Goal: Task Accomplishment & Management: Manage account settings

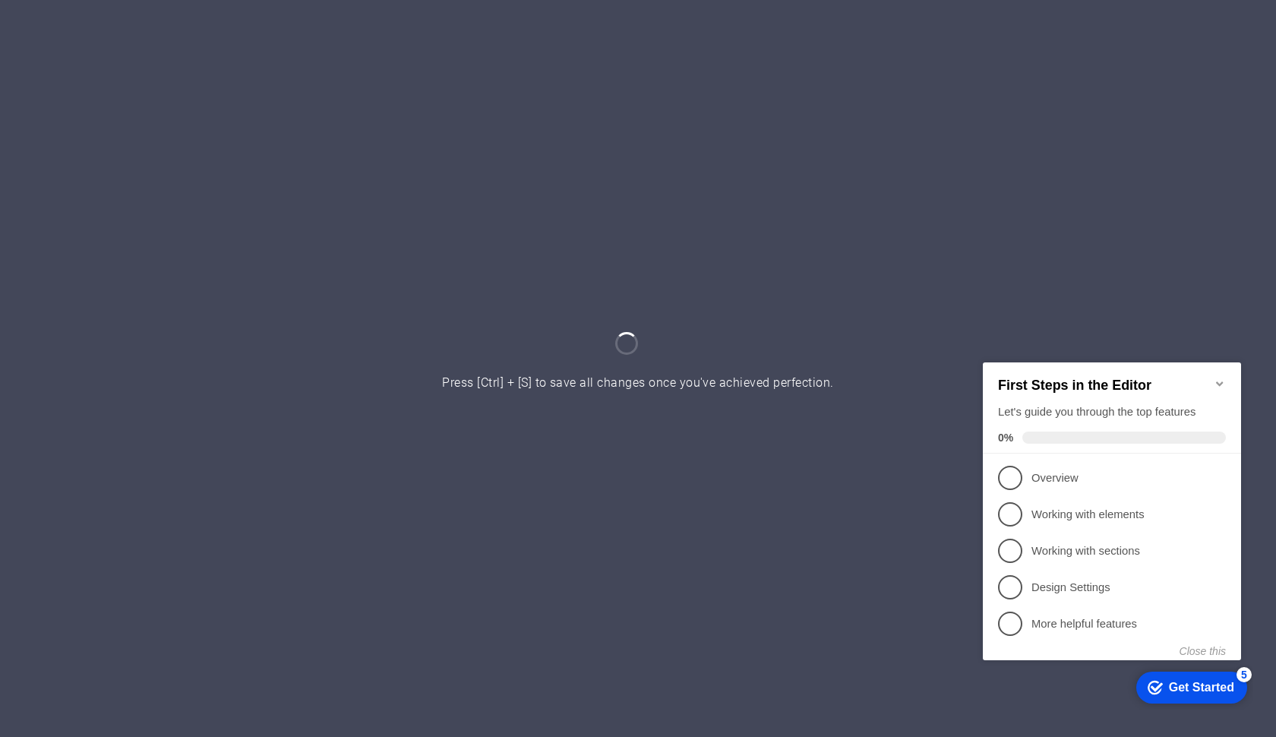
click at [1221, 377] on icon "Minimize checklist" at bounding box center [1219, 383] width 12 height 12
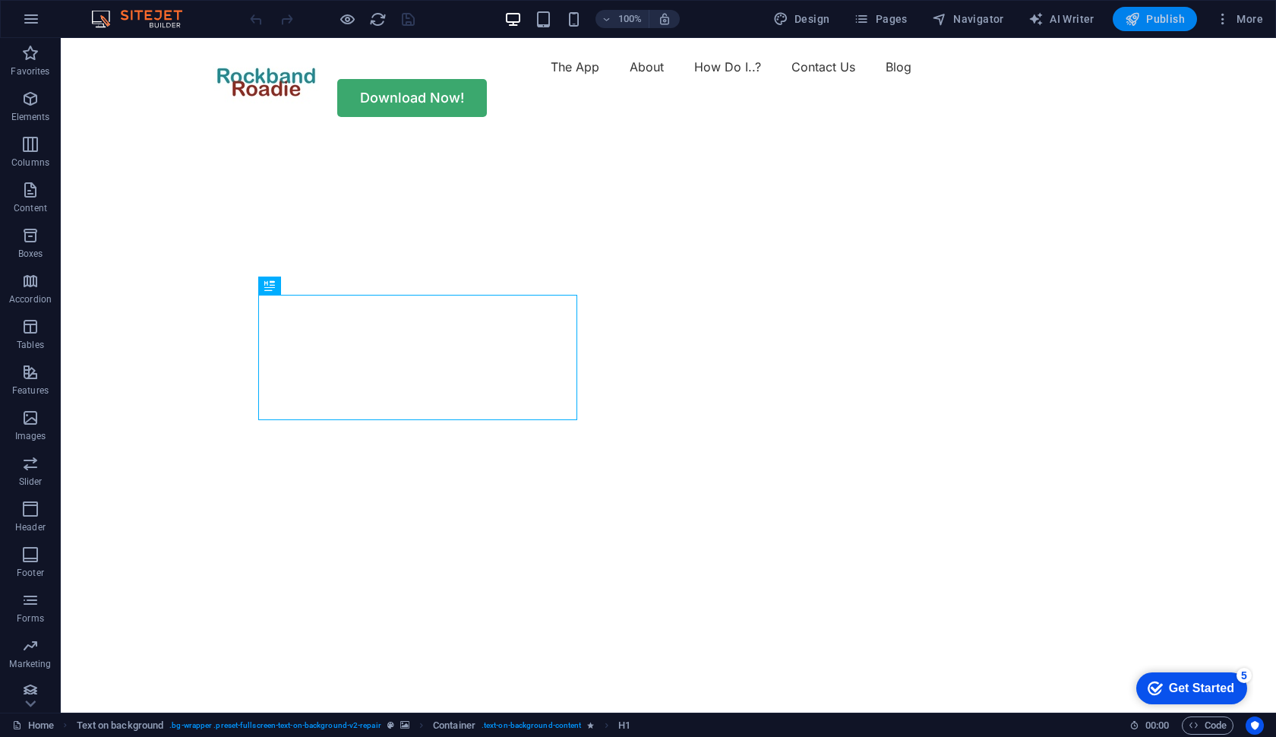
click at [1162, 17] on span "Publish" at bounding box center [1154, 18] width 60 height 15
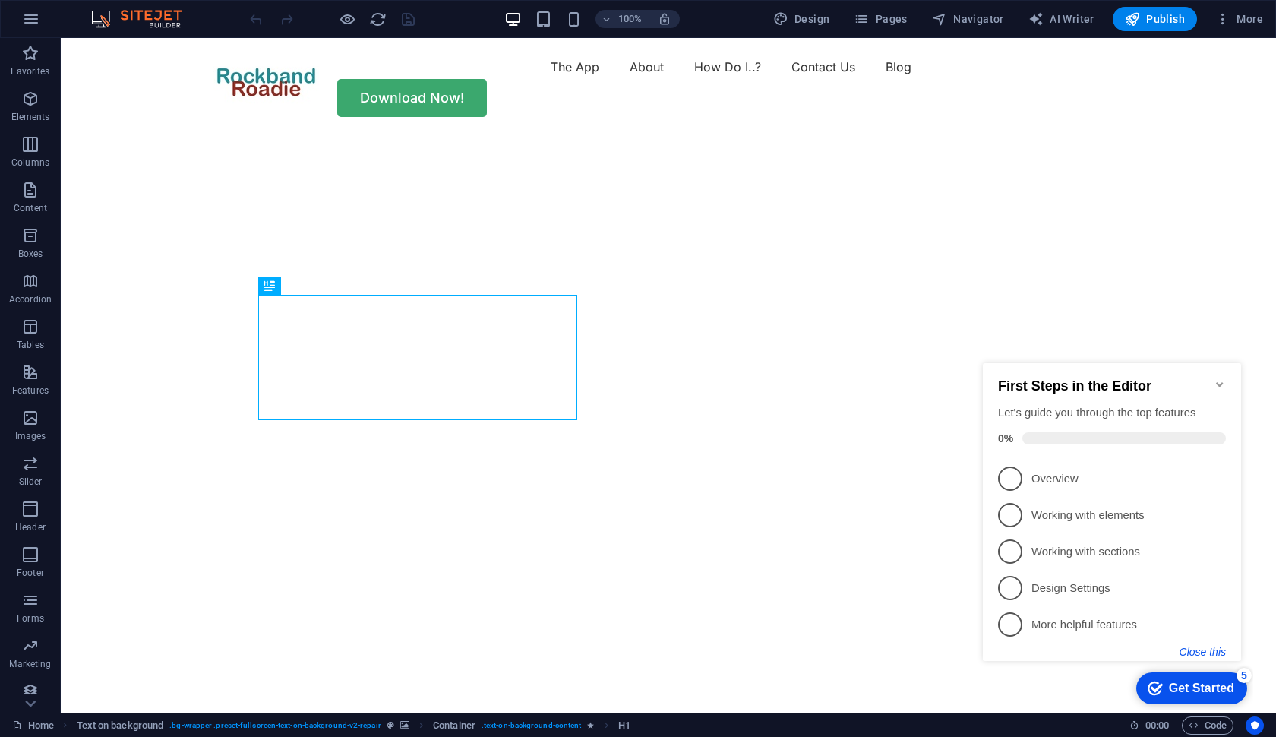
click at [1211, 646] on button "Close this" at bounding box center [1202, 651] width 46 height 12
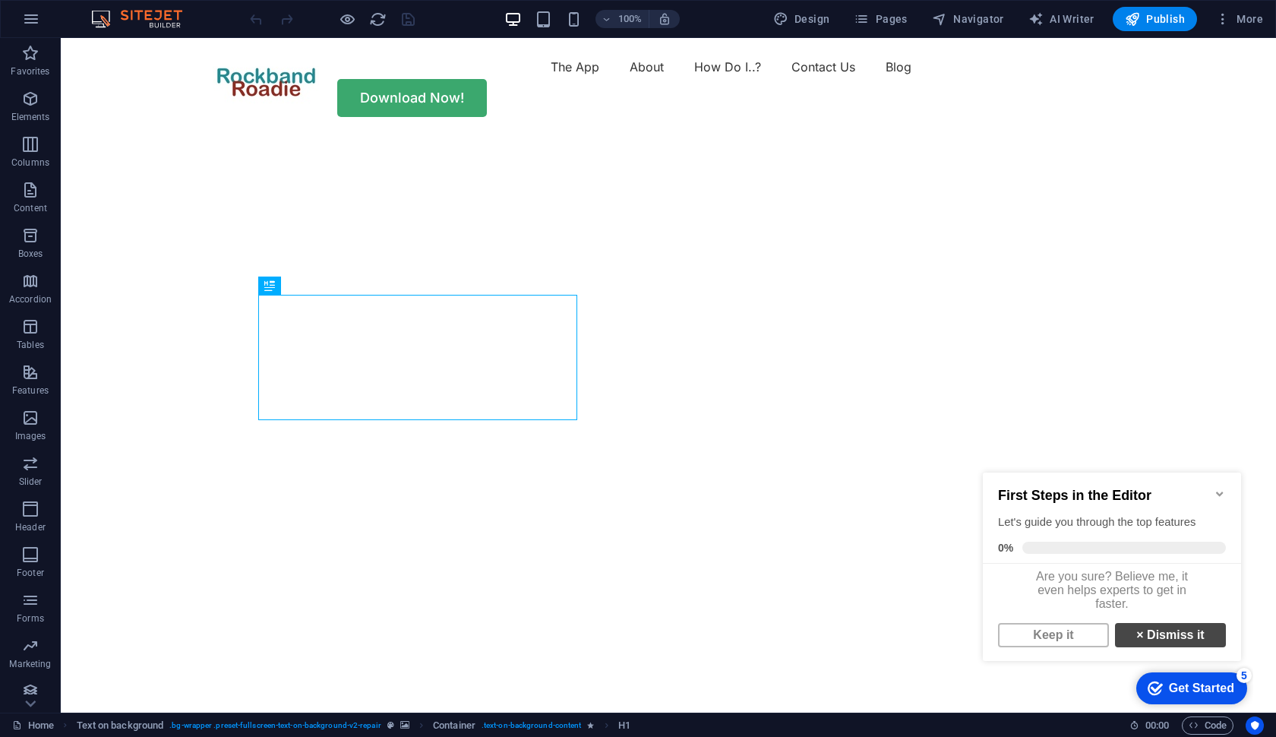
click at [1168, 639] on link "× Dismiss it" at bounding box center [1170, 635] width 111 height 24
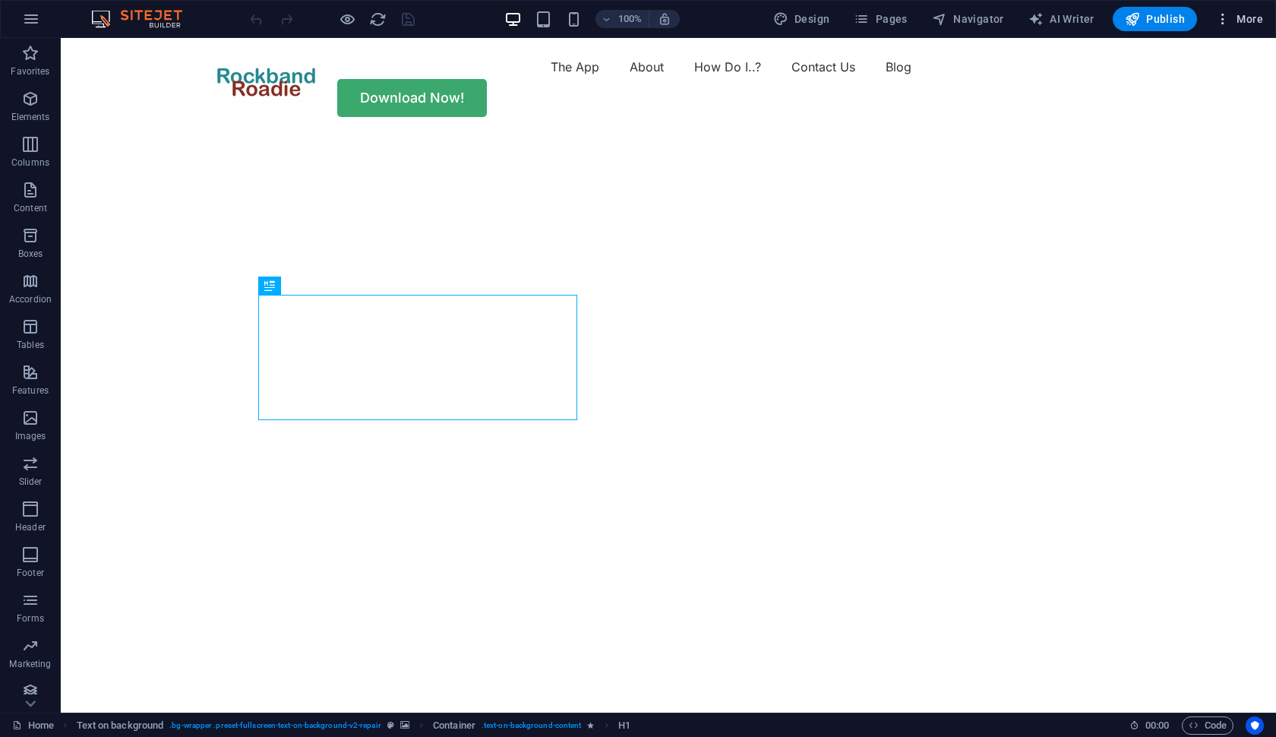
click at [1224, 19] on icon "button" at bounding box center [1222, 18] width 15 height 15
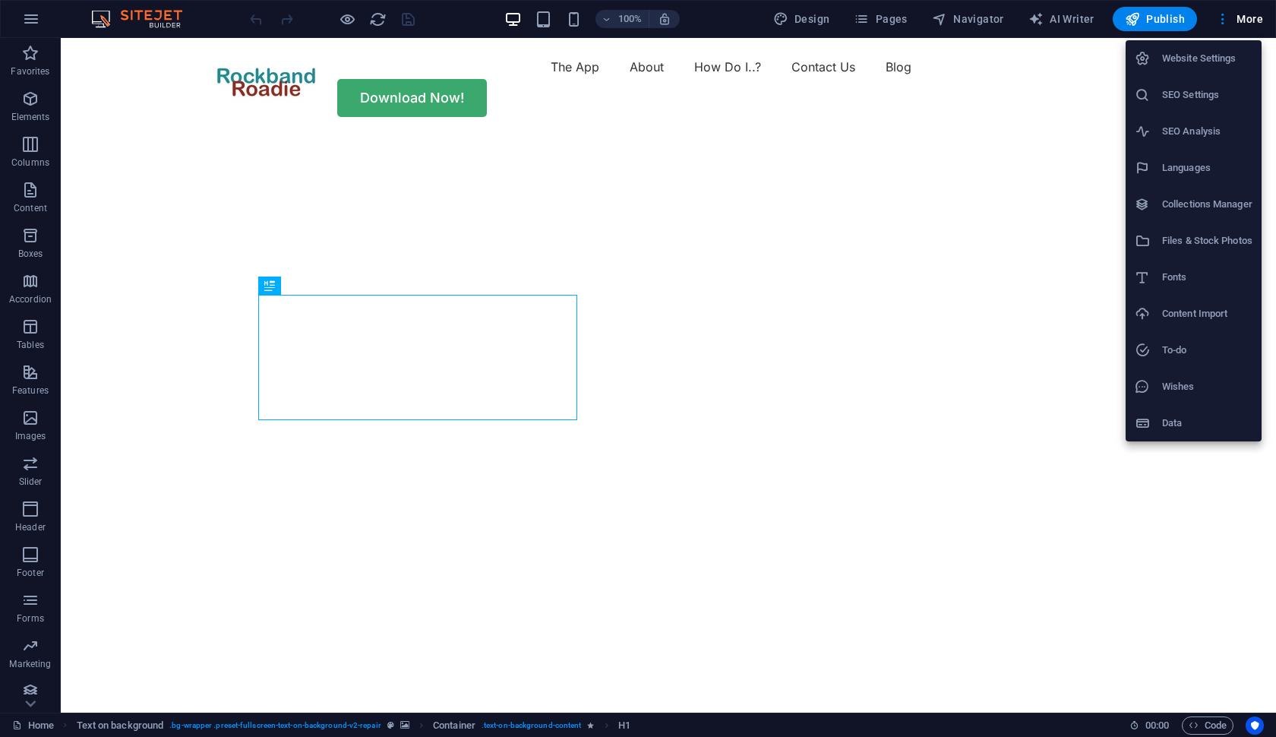
click at [1198, 59] on h6 "Website Settings" at bounding box center [1207, 58] width 90 height 18
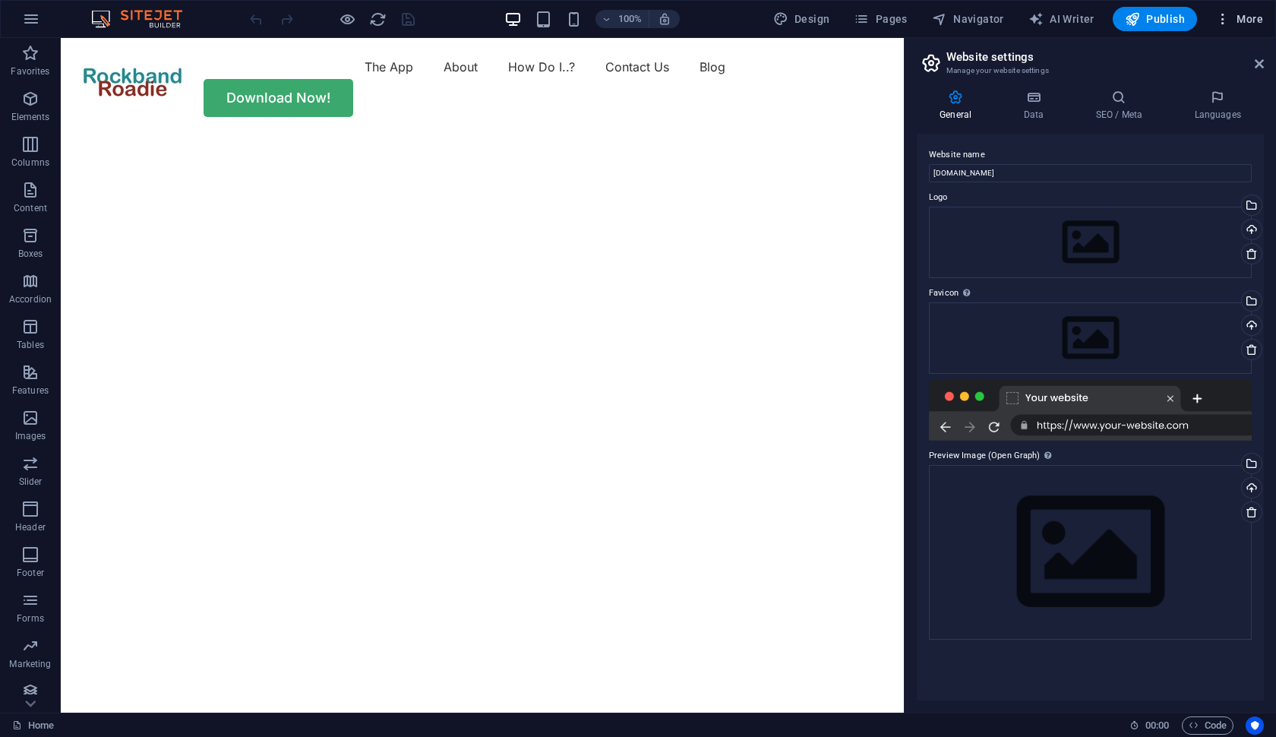
click at [1254, 18] on span "More" at bounding box center [1239, 18] width 48 height 15
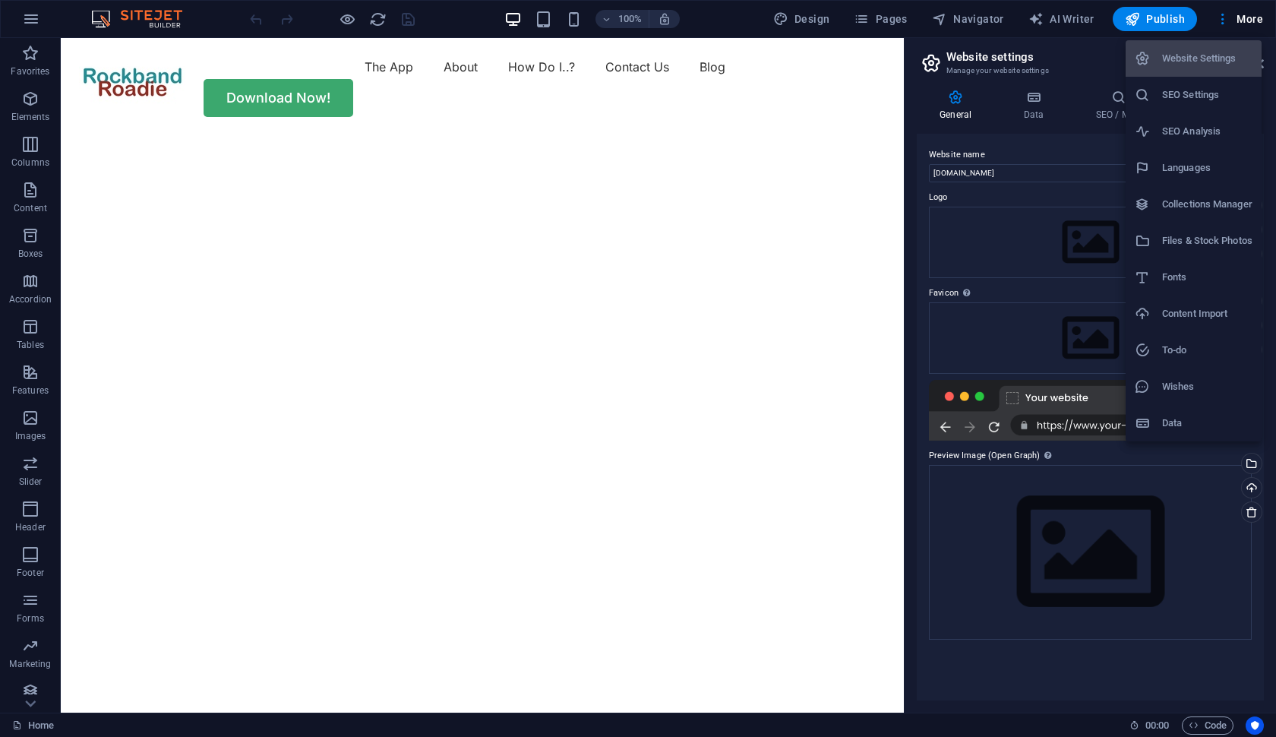
click at [1222, 19] on div at bounding box center [638, 368] width 1276 height 737
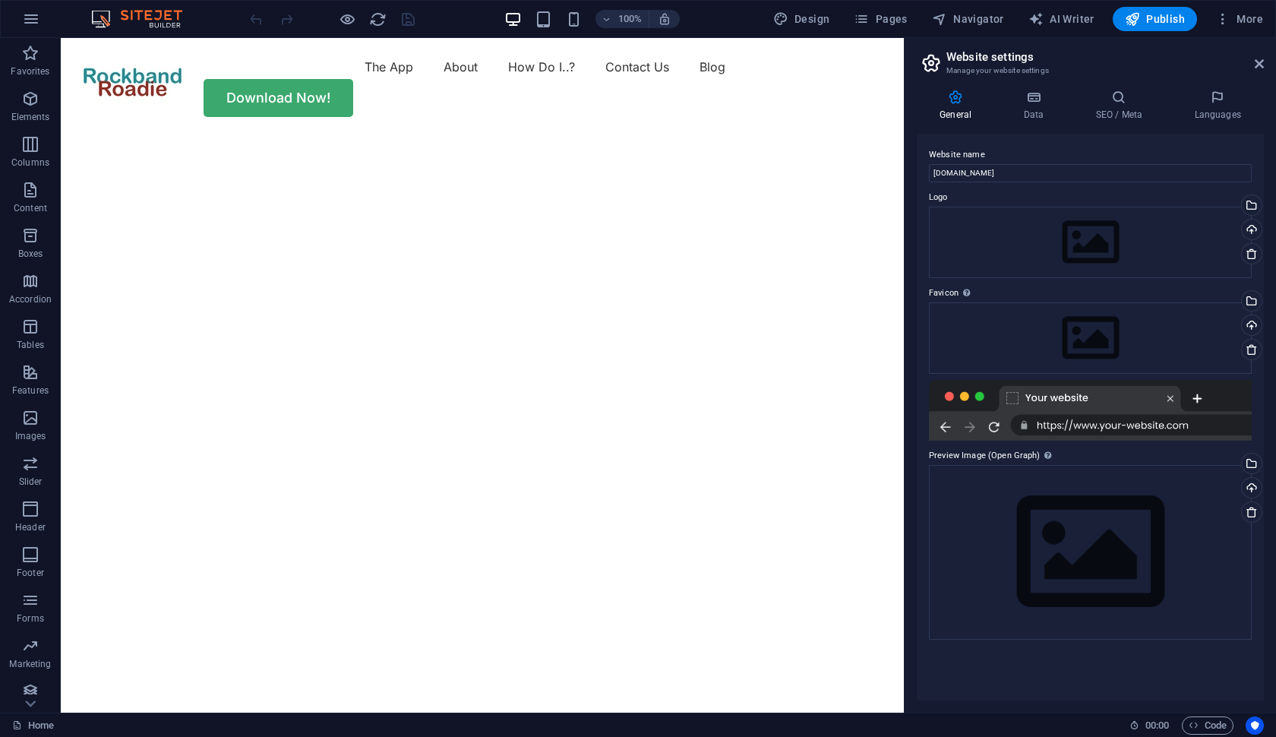
click at [1222, 19] on icon "button" at bounding box center [1222, 18] width 15 height 15
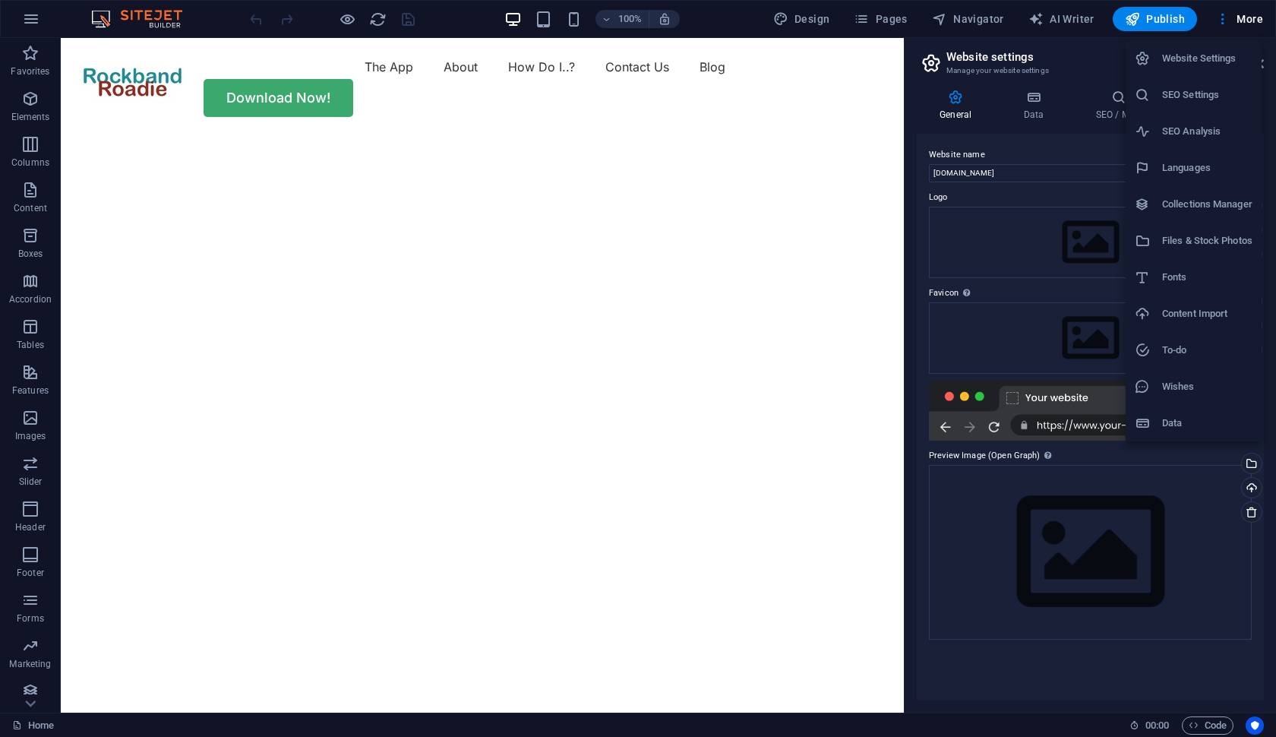
click at [1207, 59] on h6 "Website Settings" at bounding box center [1207, 58] width 90 height 18
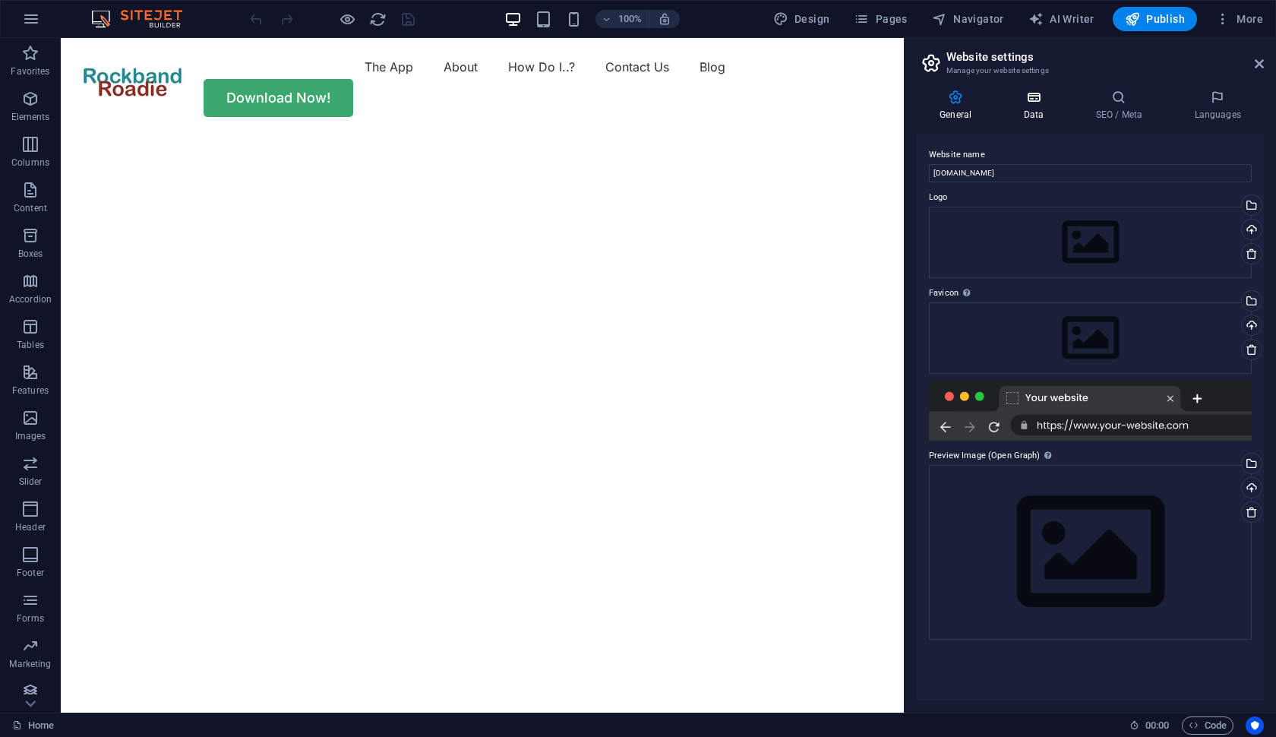
click at [1035, 106] on h4 "Data" at bounding box center [1036, 106] width 72 height 32
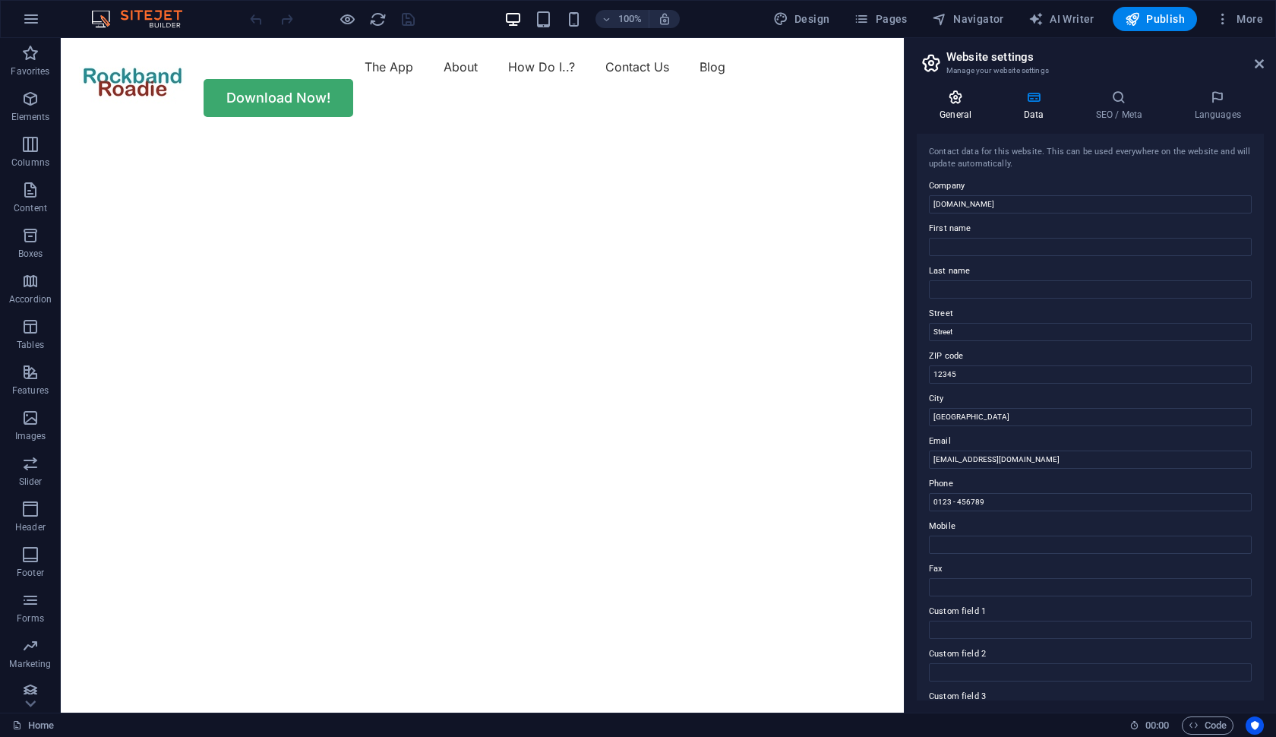
click at [957, 101] on icon at bounding box center [954, 97] width 77 height 15
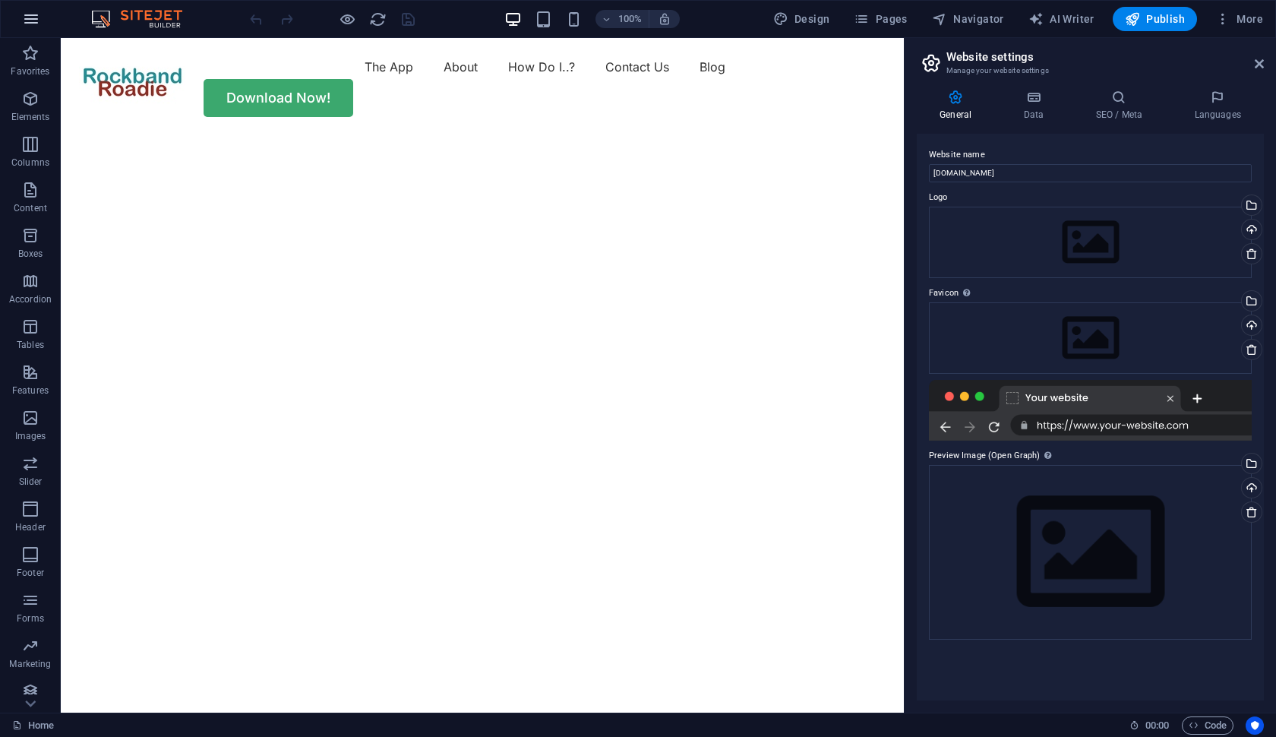
click at [31, 20] on icon "button" at bounding box center [31, 19] width 18 height 18
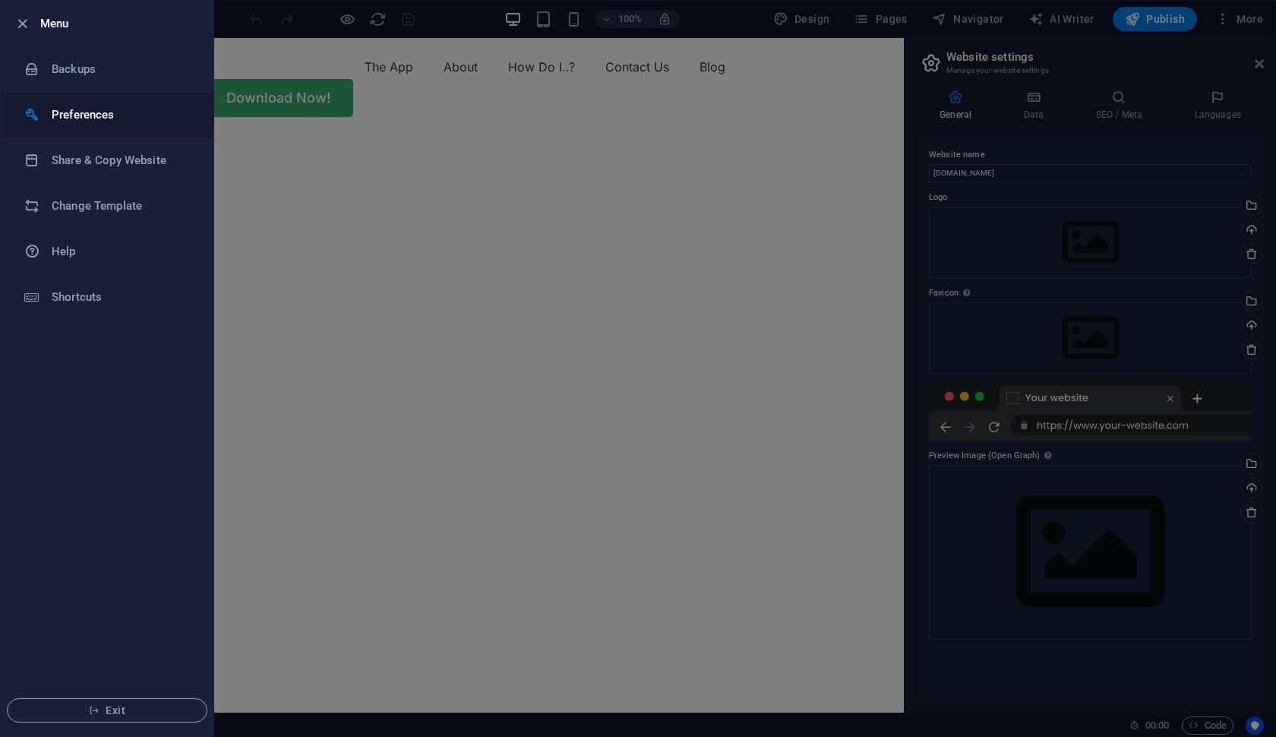
click at [62, 107] on h6 "Preferences" at bounding box center [122, 115] width 140 height 18
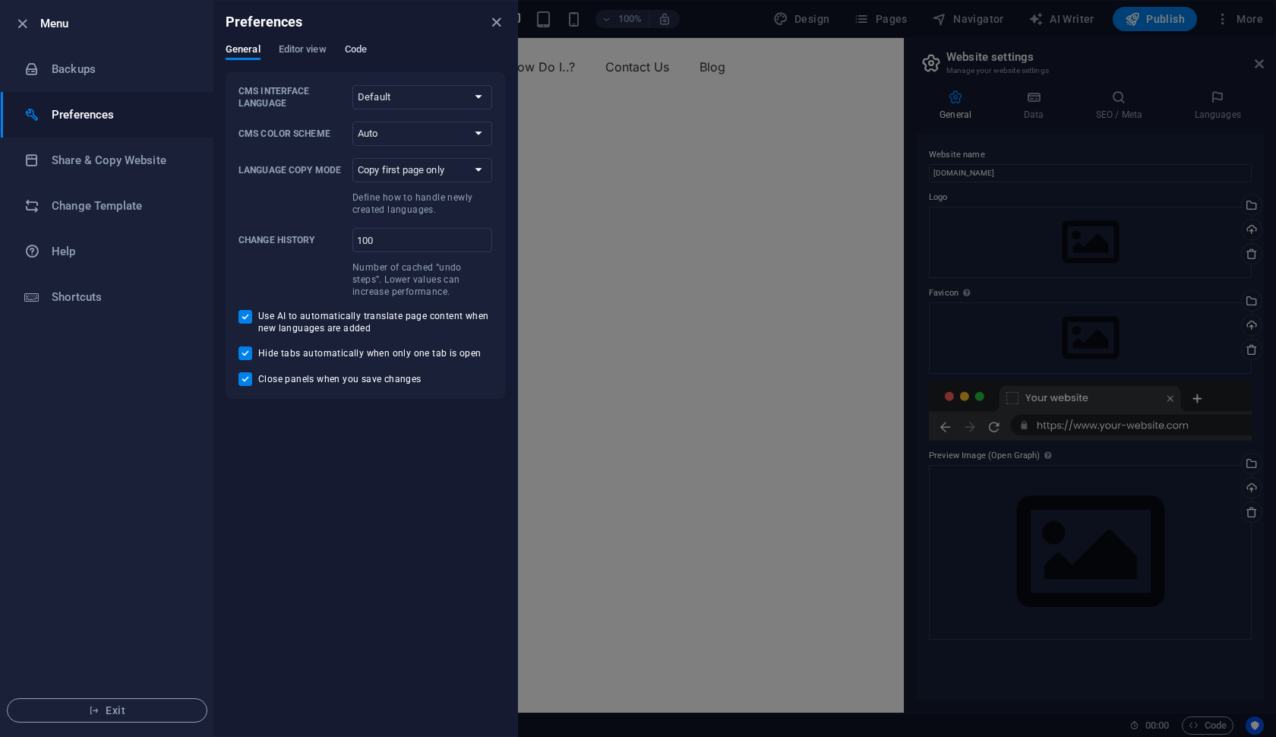
click at [352, 50] on span "Code" at bounding box center [356, 50] width 22 height 21
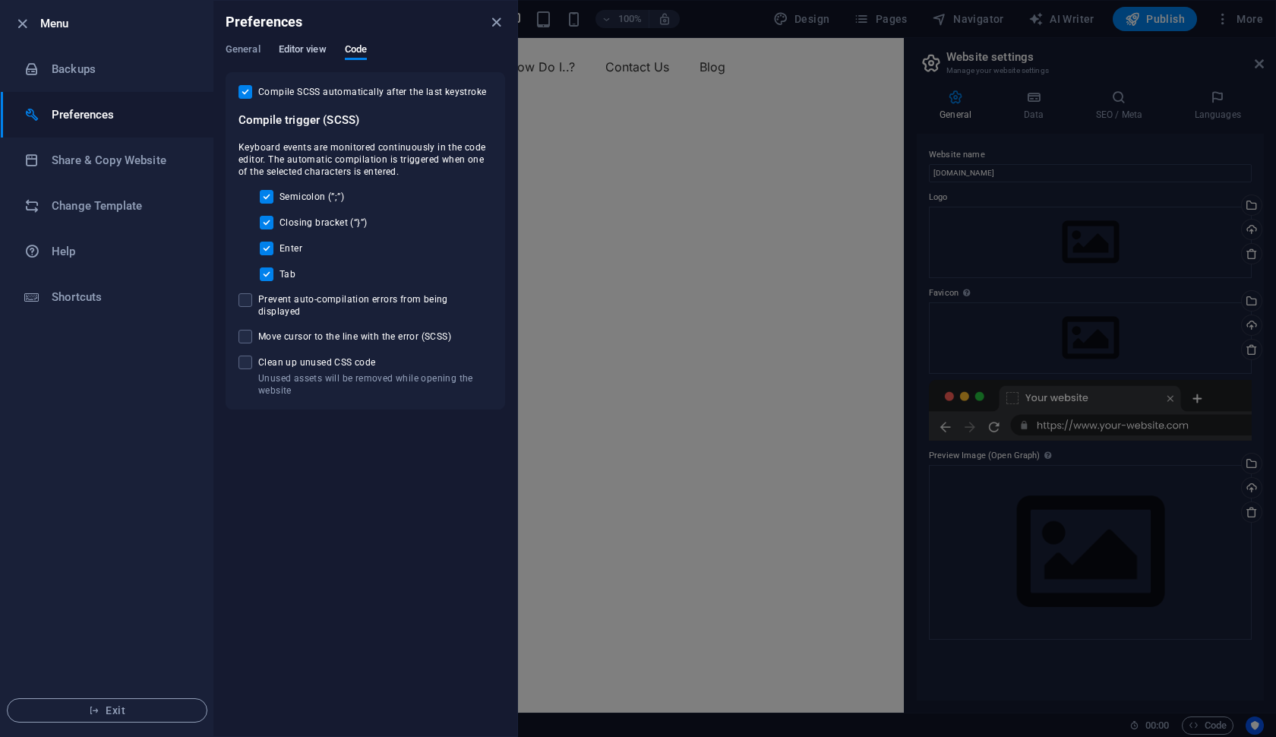
click at [305, 50] on span "Editor view" at bounding box center [303, 50] width 48 height 21
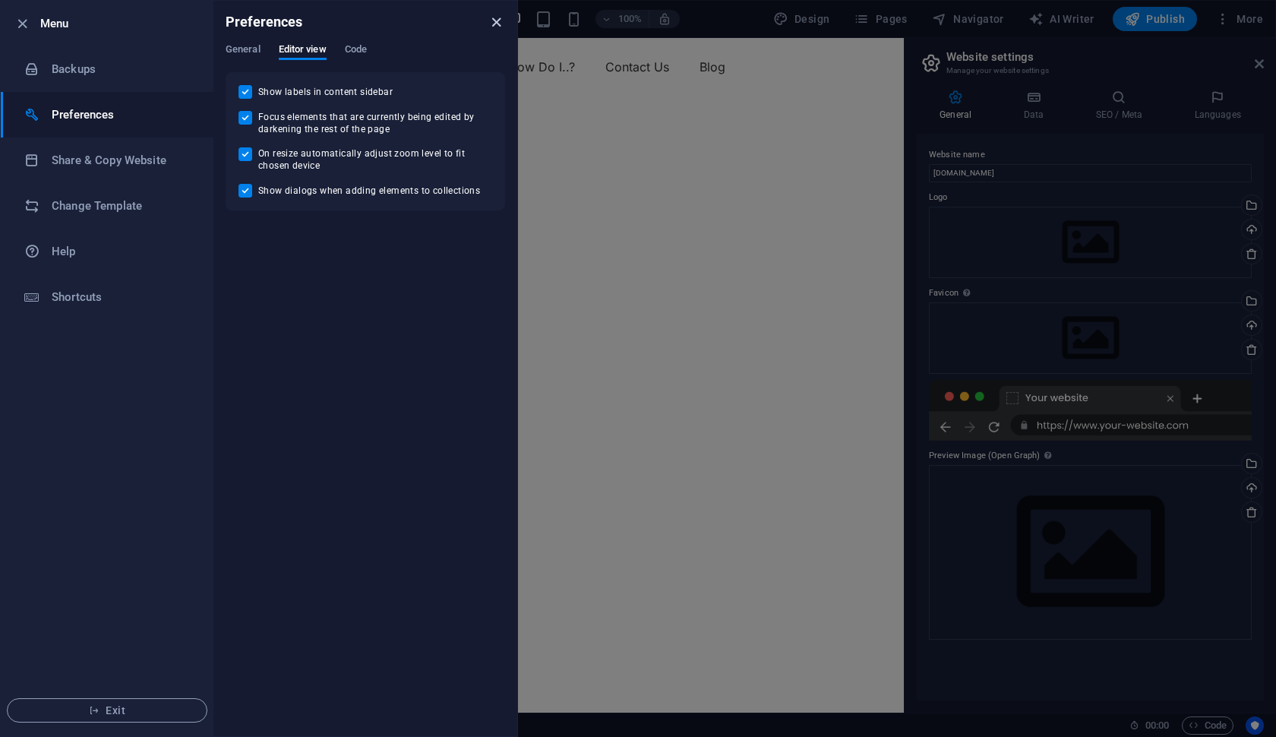
click at [499, 24] on icon "close" at bounding box center [495, 22] width 17 height 17
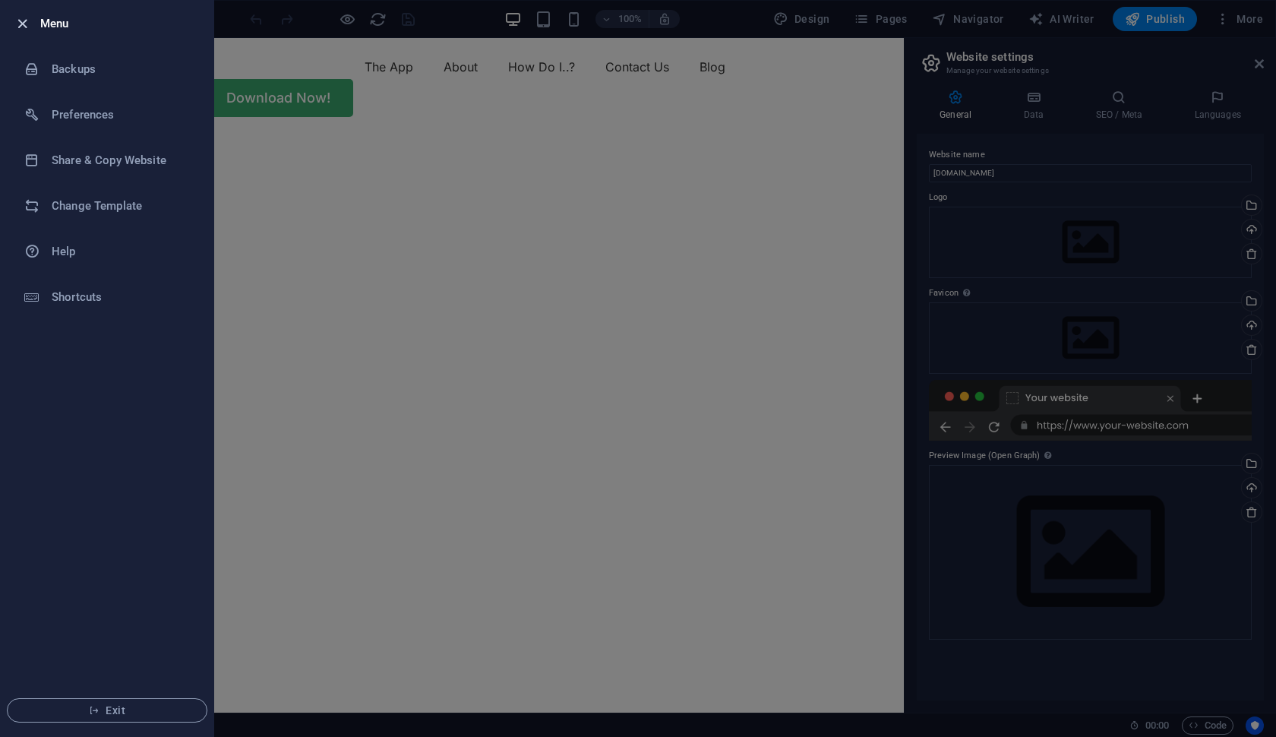
click at [23, 24] on icon "button" at bounding box center [22, 23] width 17 height 17
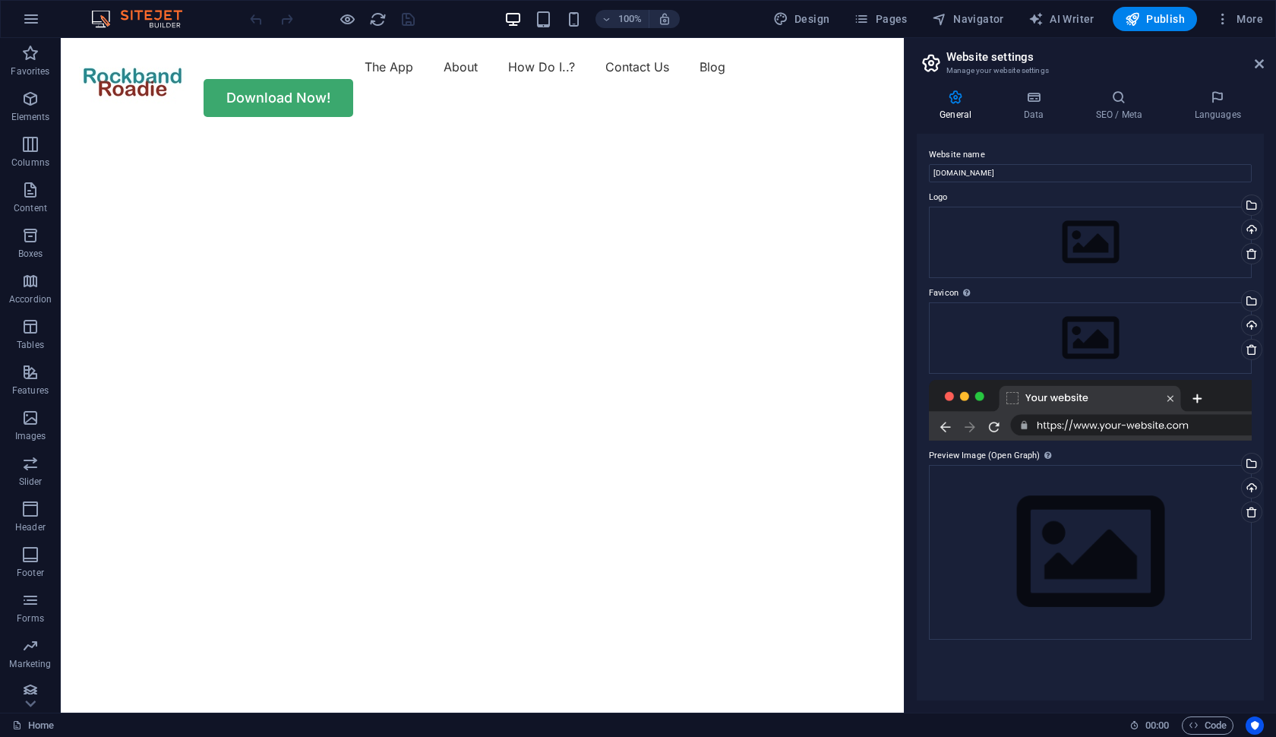
click at [1171, 399] on div at bounding box center [1090, 410] width 323 height 61
click at [1180, 485] on div "Drag files here, click to choose files or select files from Files or our free s…" at bounding box center [1090, 552] width 323 height 174
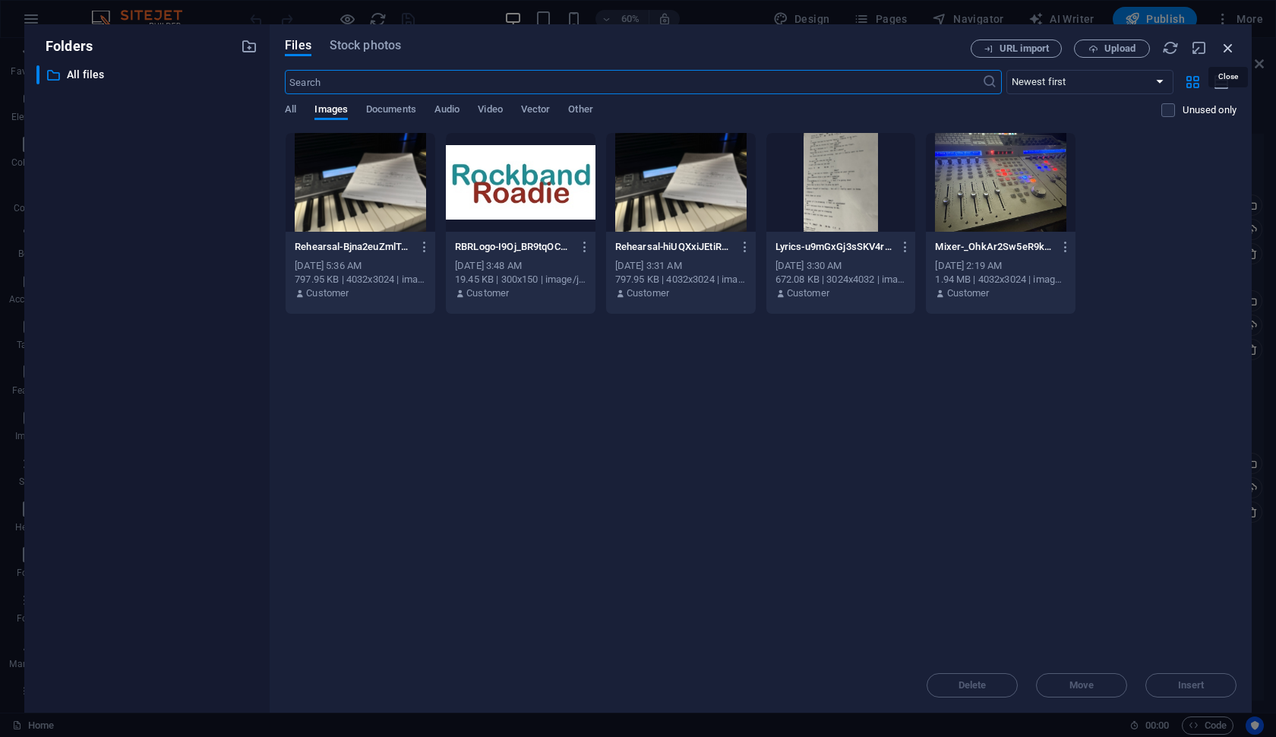
click at [1229, 46] on icon "button" at bounding box center [1227, 47] width 17 height 17
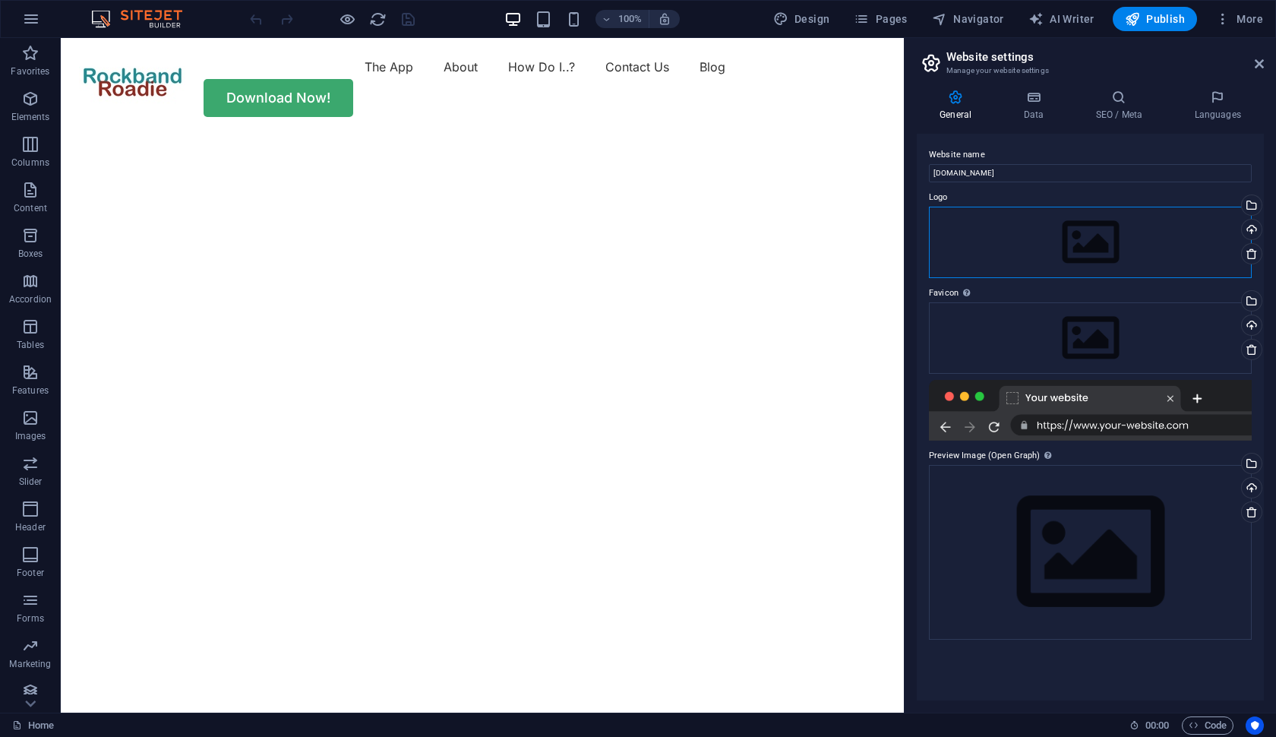
click at [1168, 243] on div "Drag files here, click to choose files or select files from Files or our free s…" at bounding box center [1090, 242] width 323 height 71
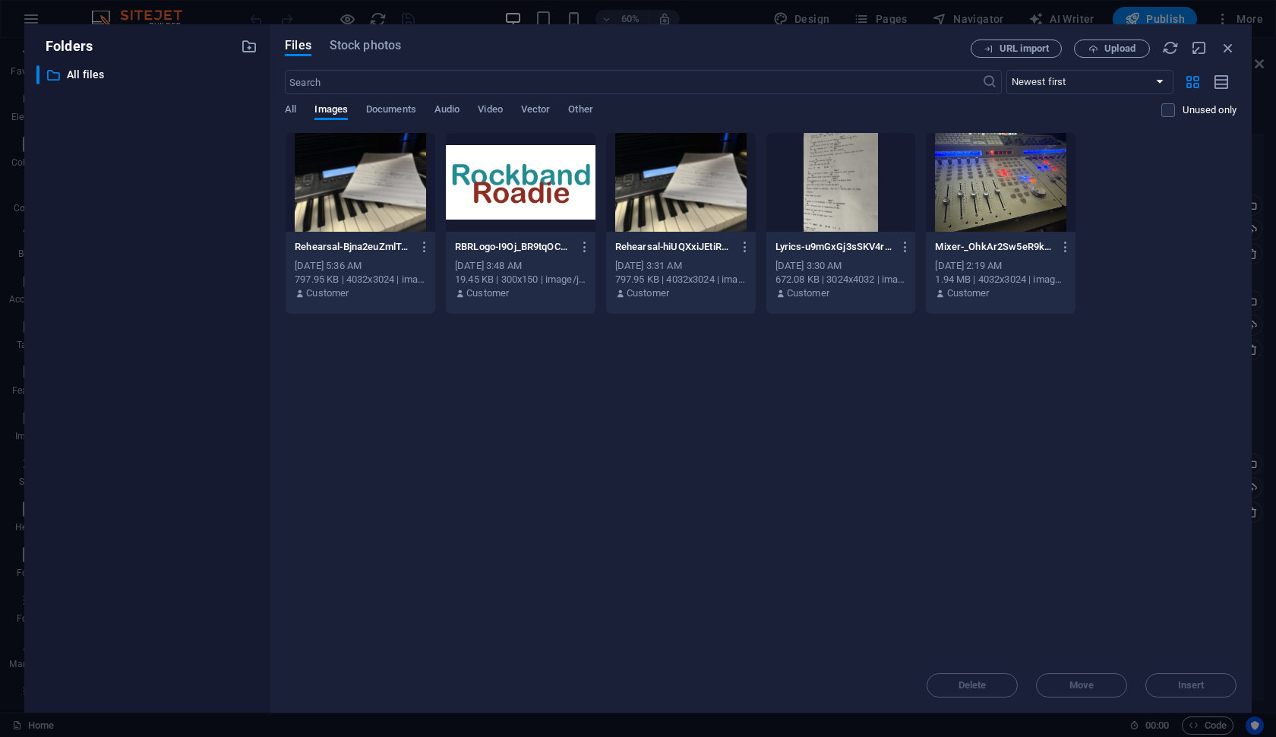
click at [557, 182] on div at bounding box center [521, 182] width 150 height 99
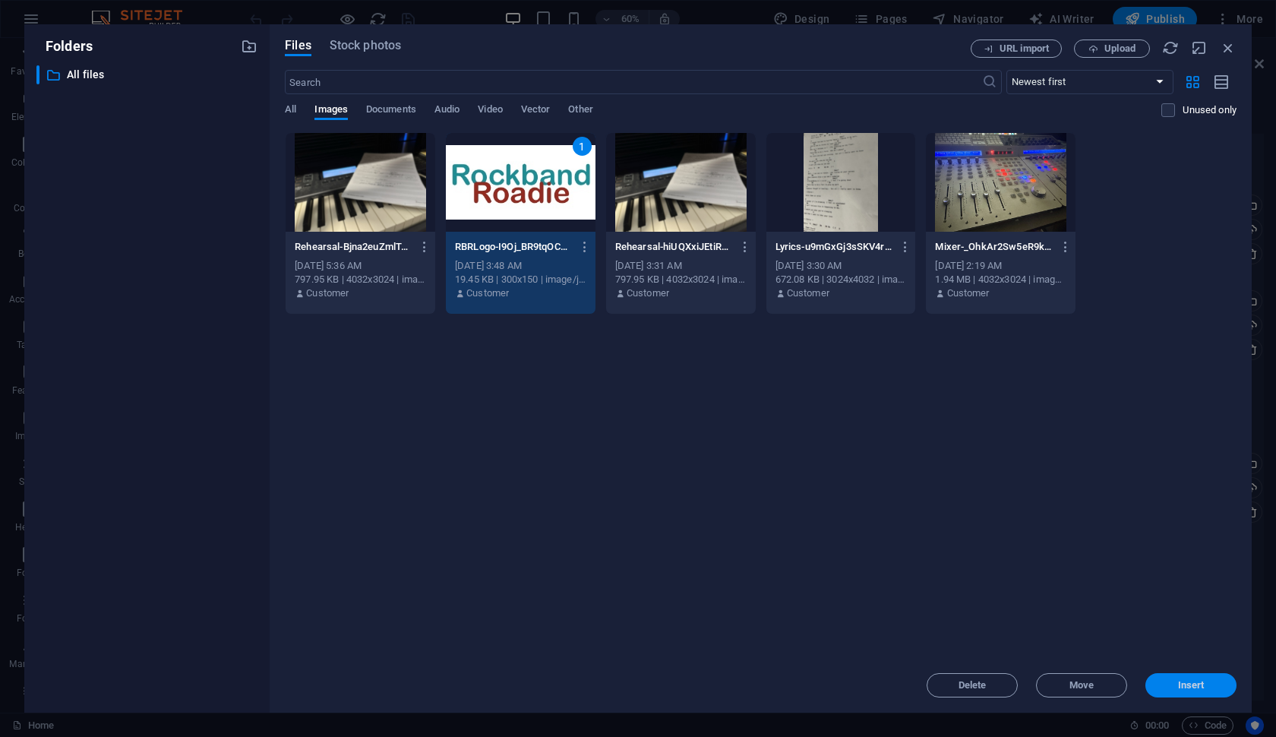
click at [1185, 685] on span "Insert" at bounding box center [1191, 684] width 27 height 9
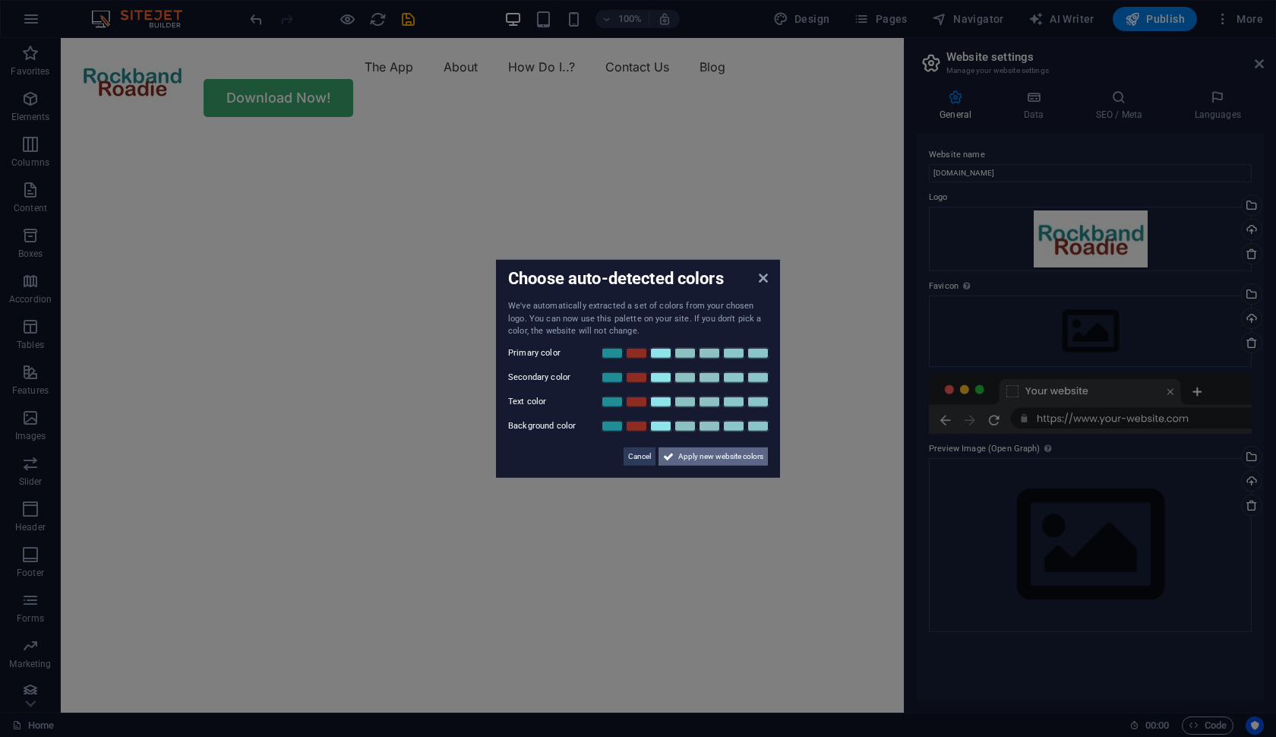
click at [718, 456] on span "Apply new website colors" at bounding box center [720, 455] width 85 height 18
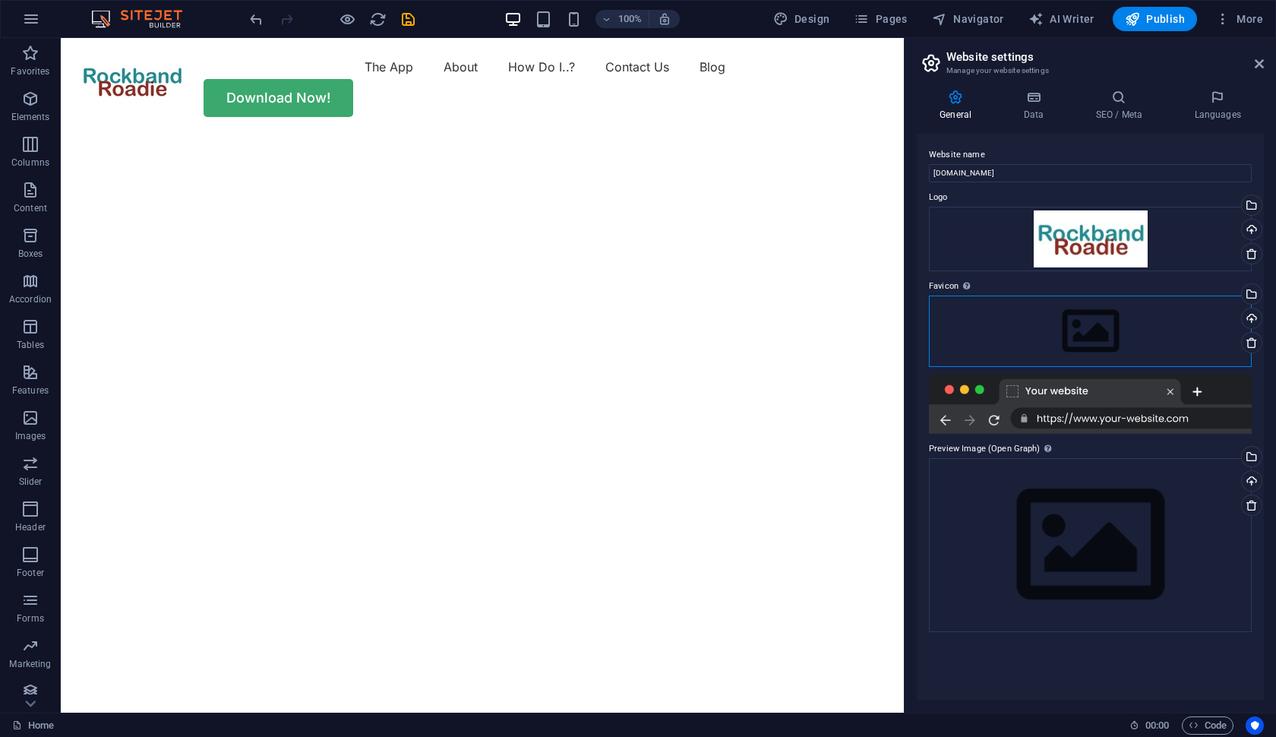
click at [1106, 339] on div "Drag files here, click to choose files or select files from Files or our free s…" at bounding box center [1090, 330] width 323 height 71
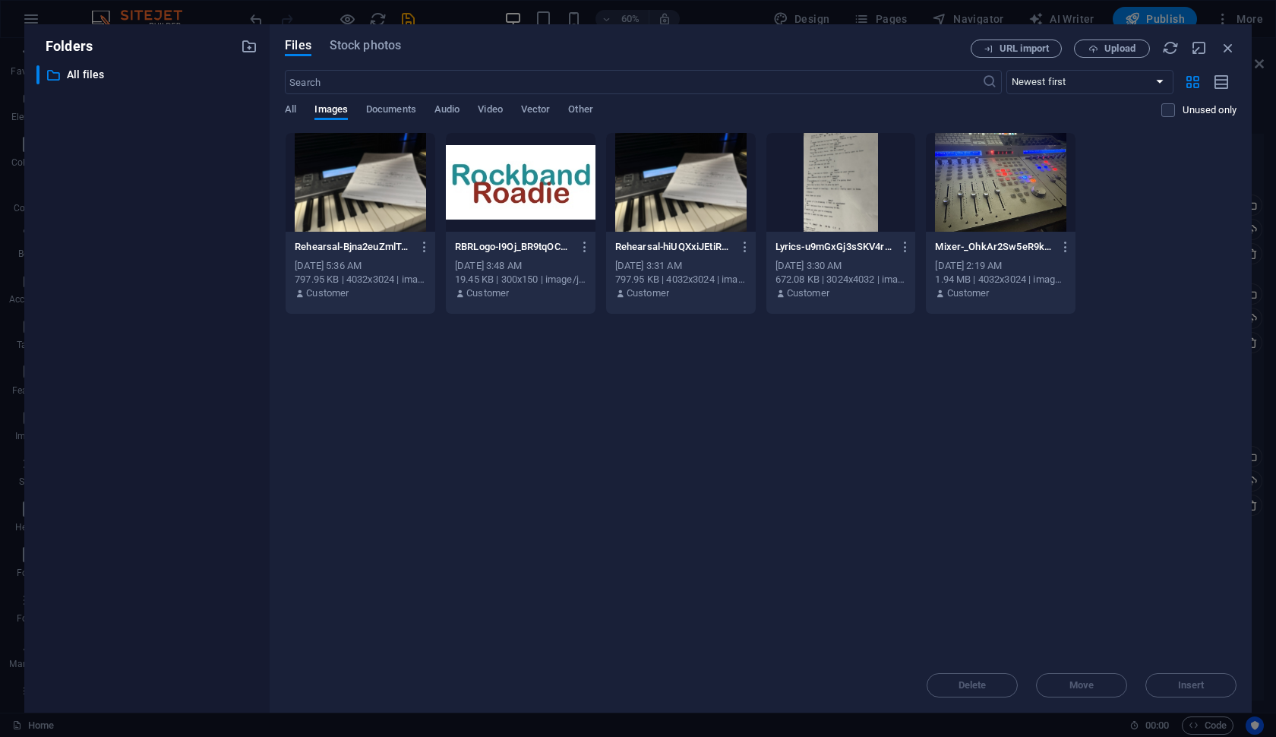
click at [536, 189] on div at bounding box center [521, 182] width 150 height 99
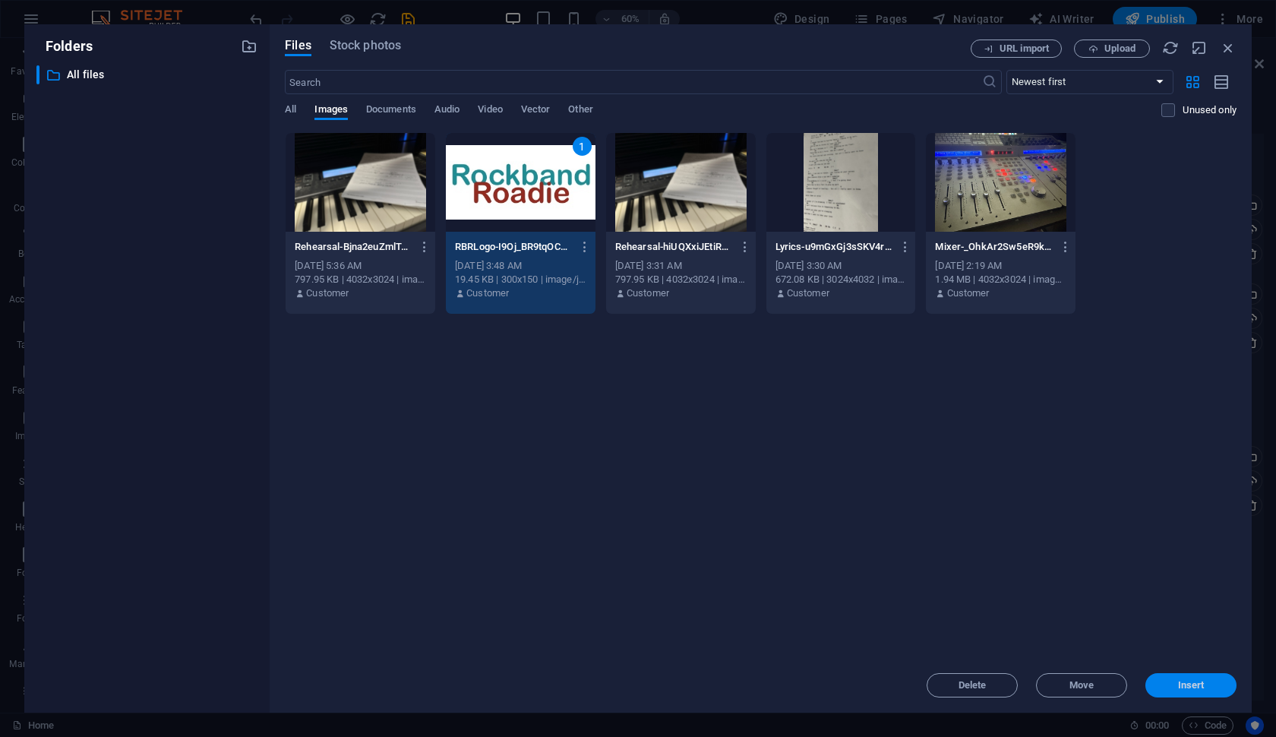
click at [1184, 683] on span "Insert" at bounding box center [1191, 684] width 27 height 9
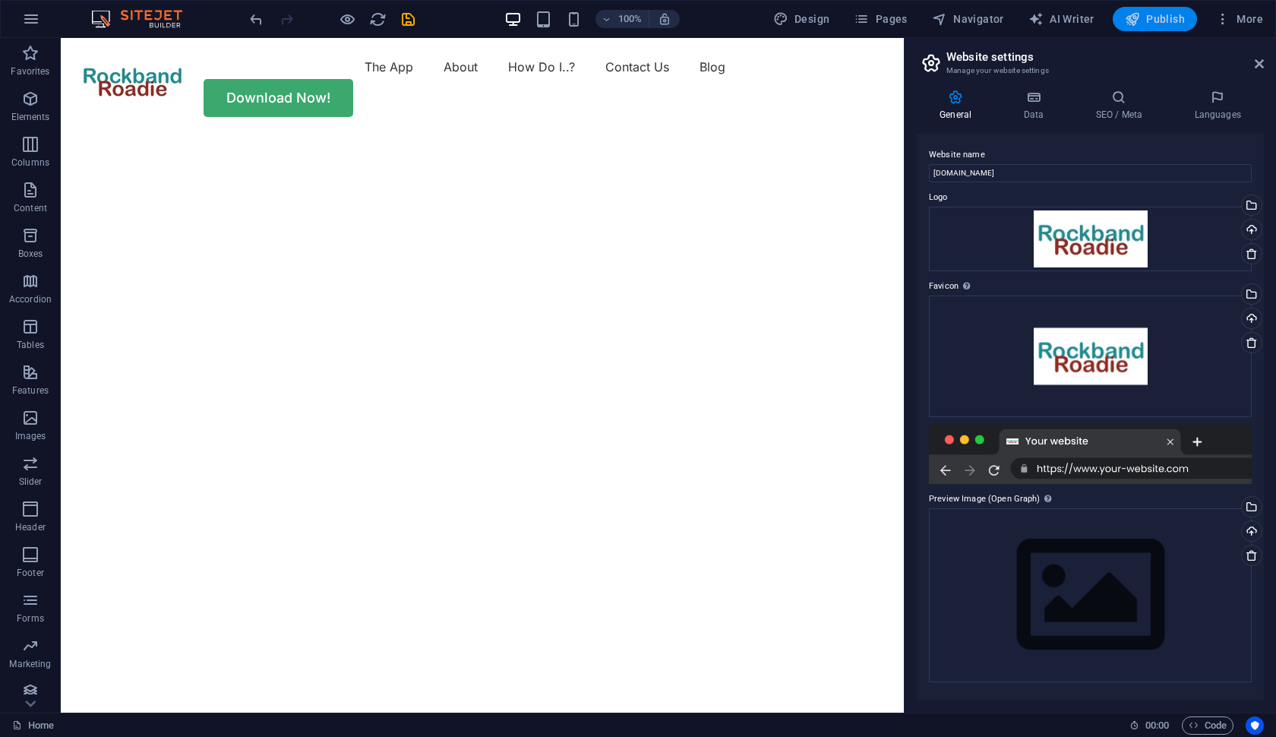
click at [1156, 22] on span "Publish" at bounding box center [1154, 18] width 60 height 15
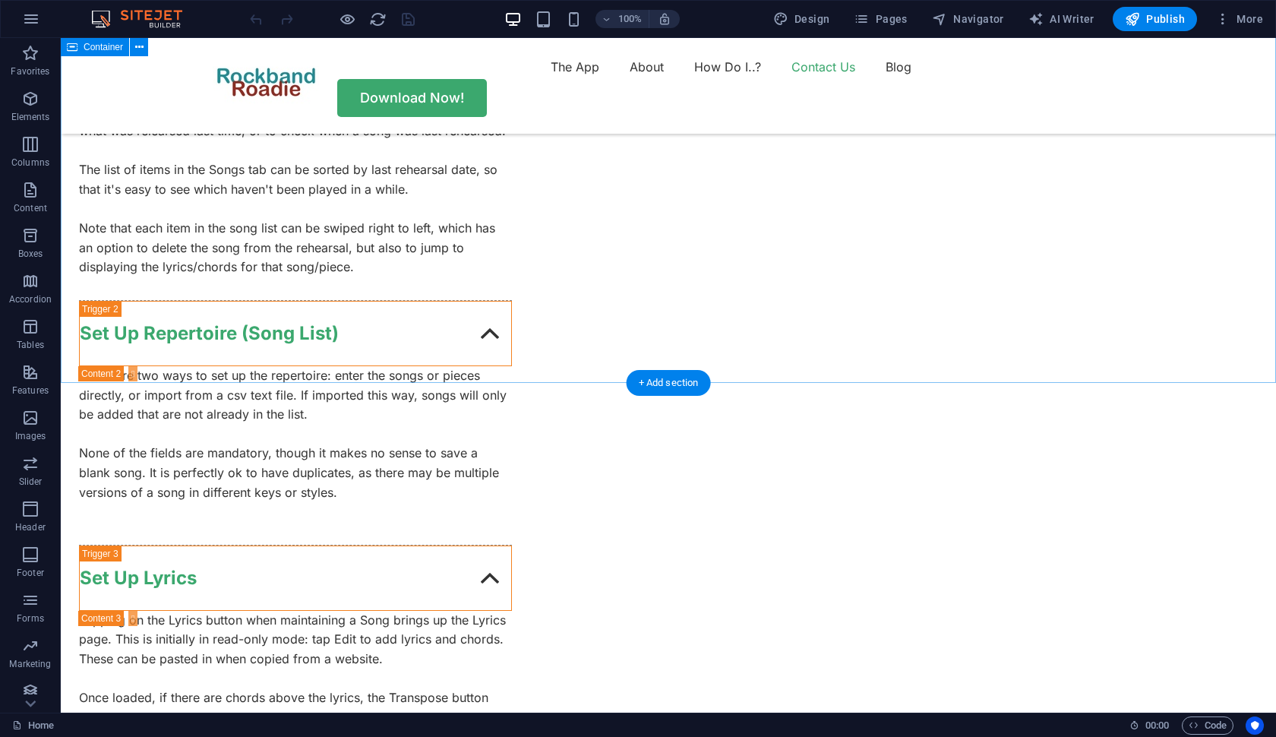
scroll to position [4293, 0]
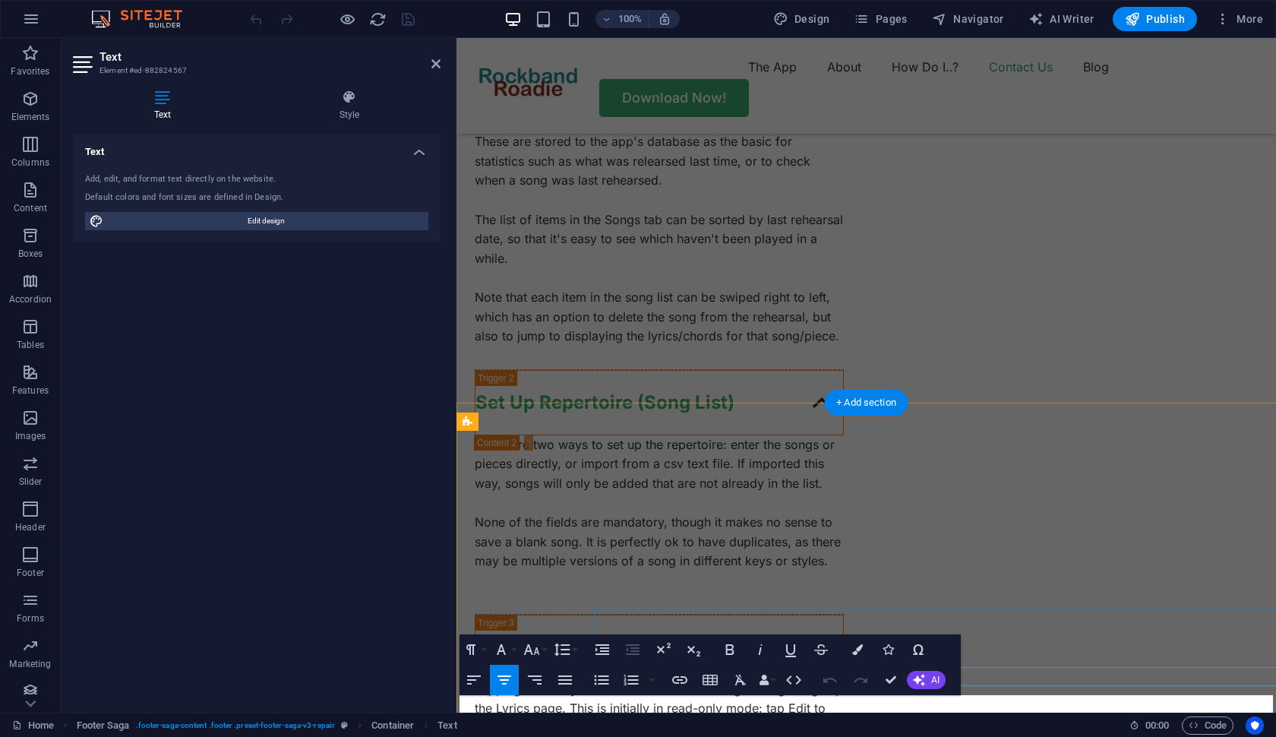
scroll to position [4274, 0]
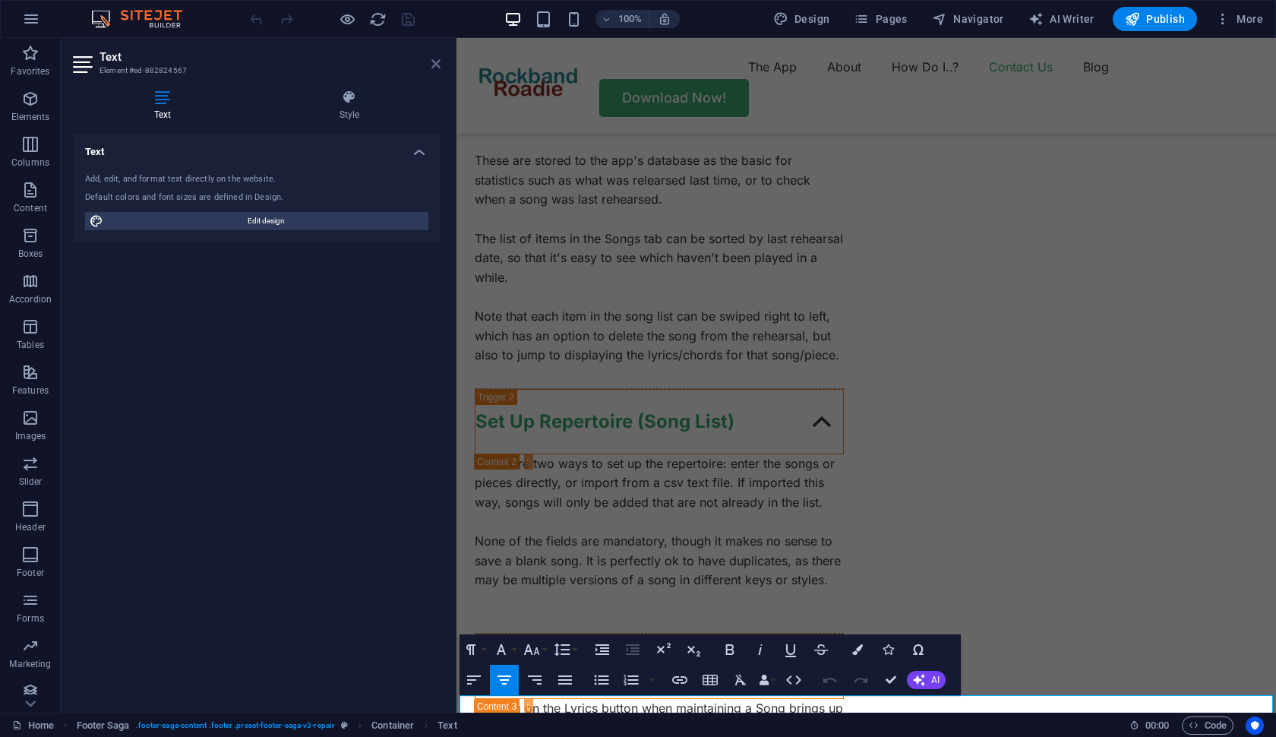
click at [437, 61] on icon at bounding box center [435, 64] width 9 height 12
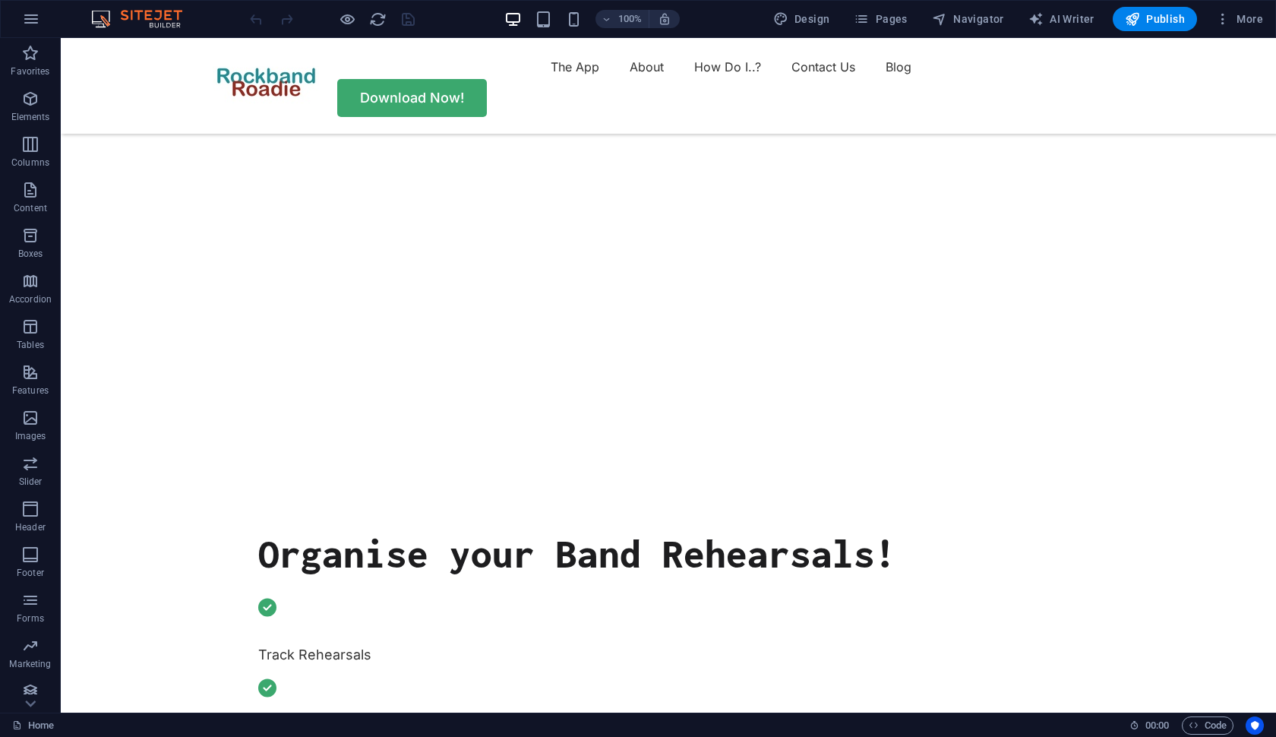
scroll to position [327, 0]
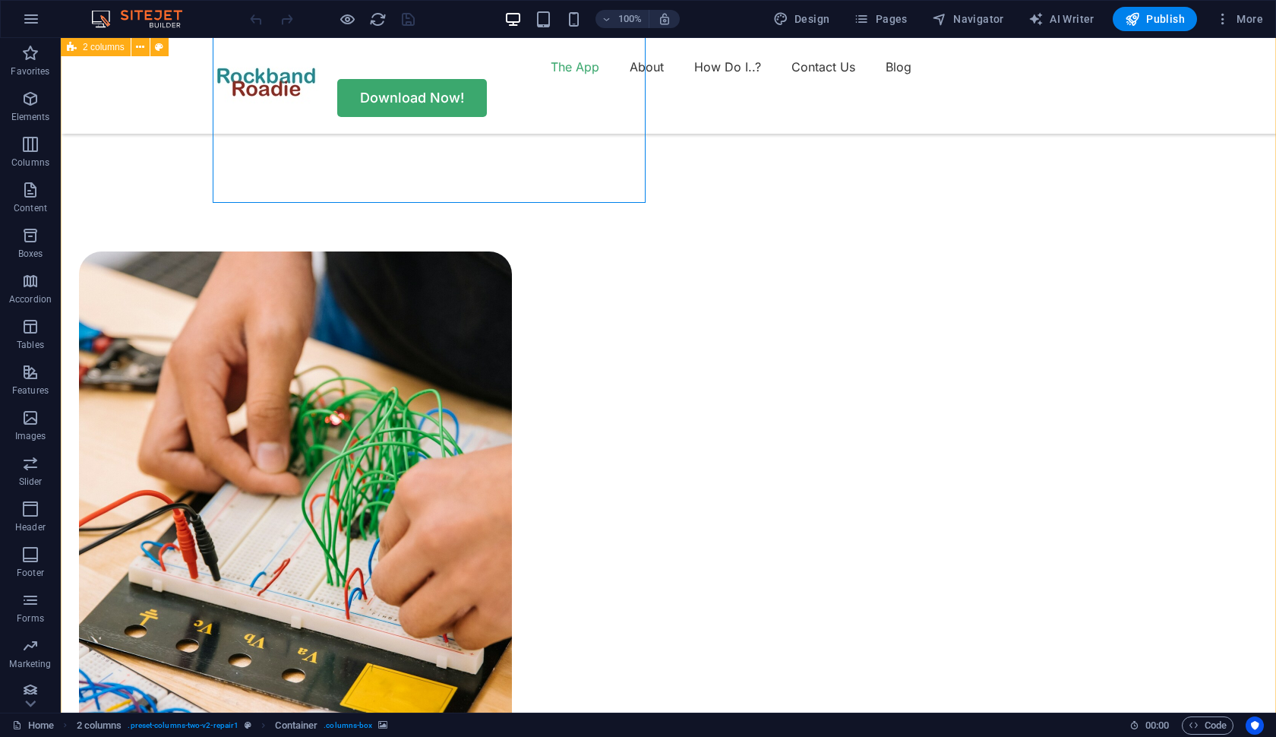
scroll to position [1080, 0]
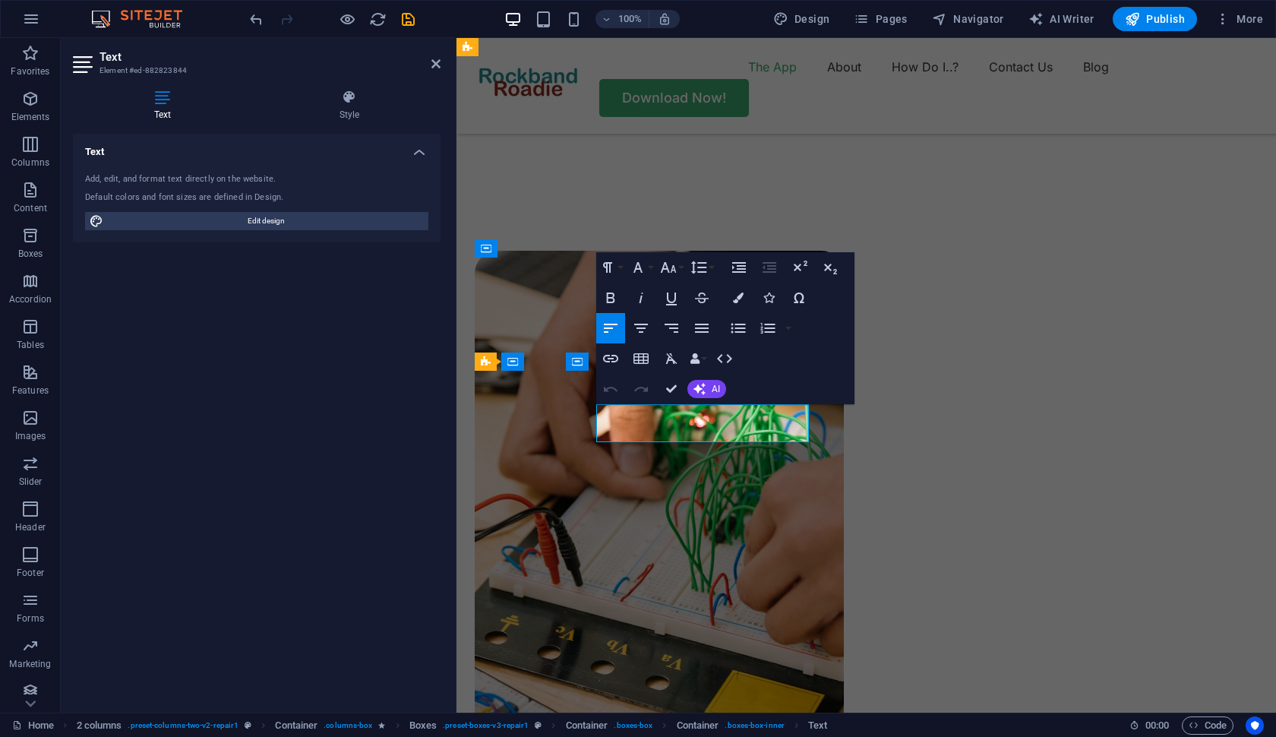
drag, startPoint x: 712, startPoint y: 434, endPoint x: 597, endPoint y: 409, distance: 118.1
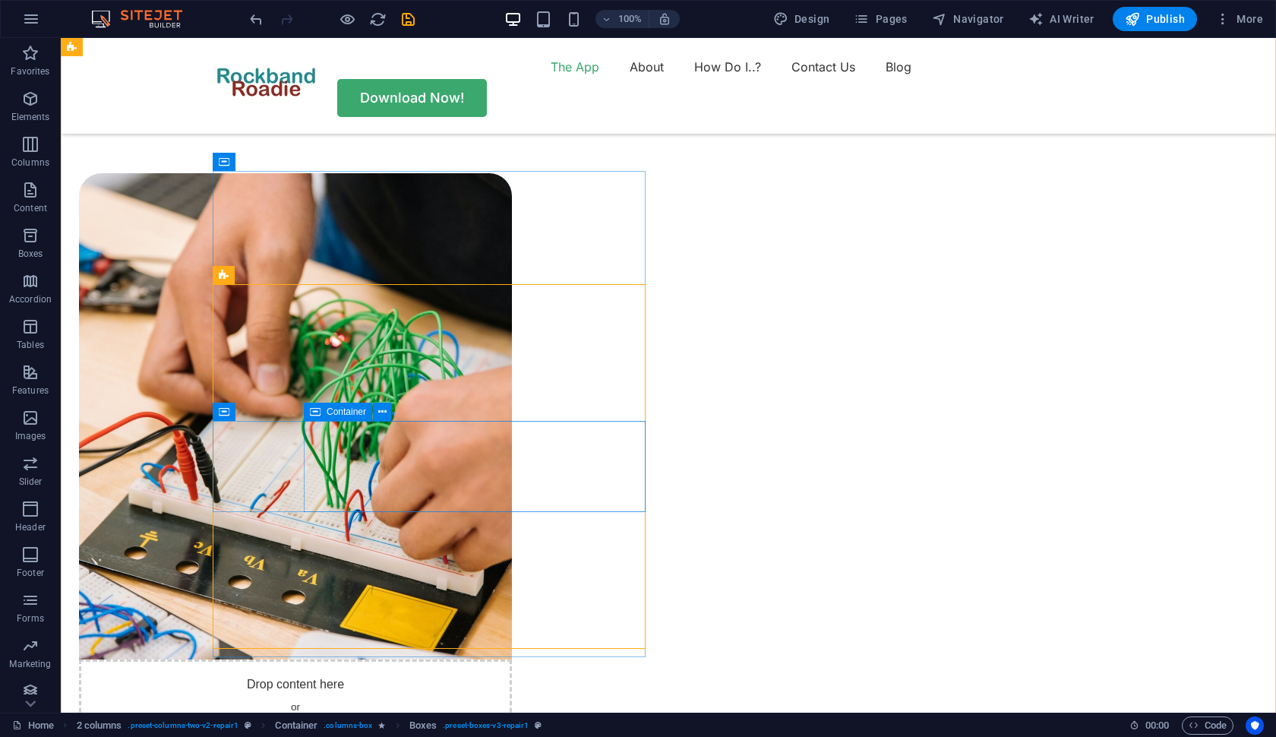
scroll to position [1159, 0]
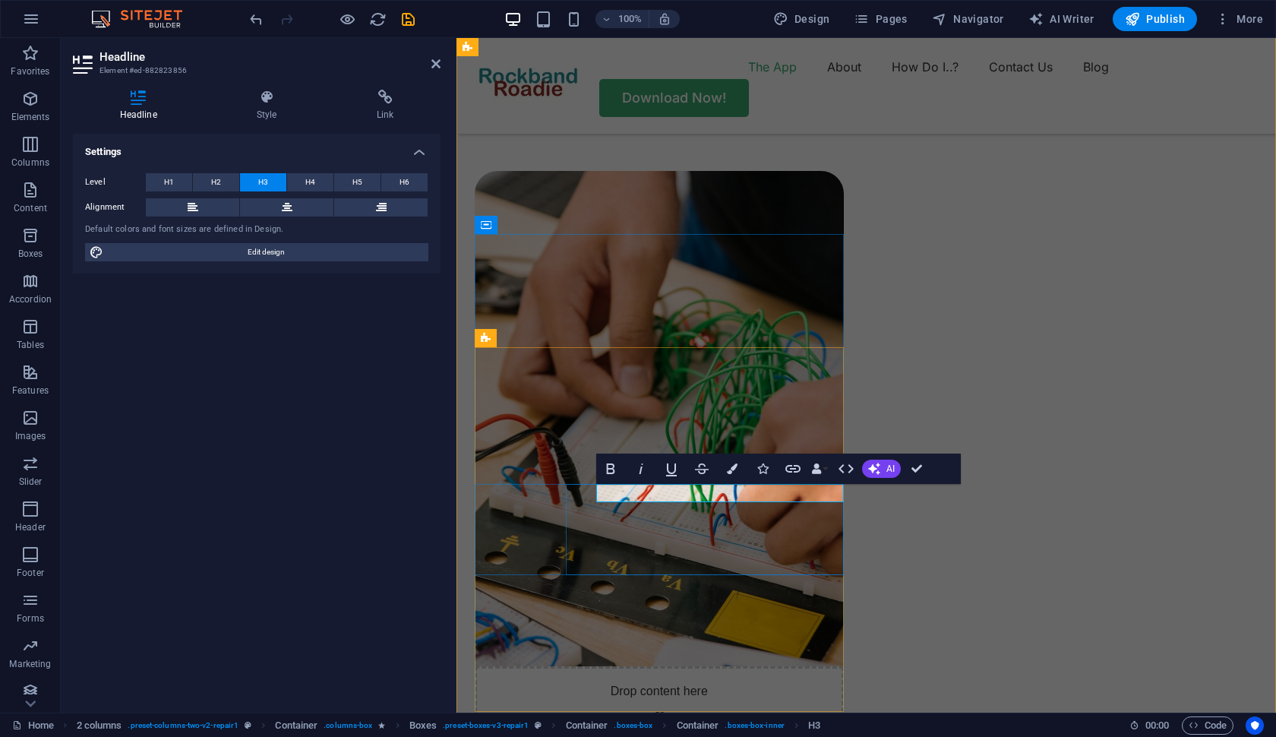
scroll to position [1100, 0]
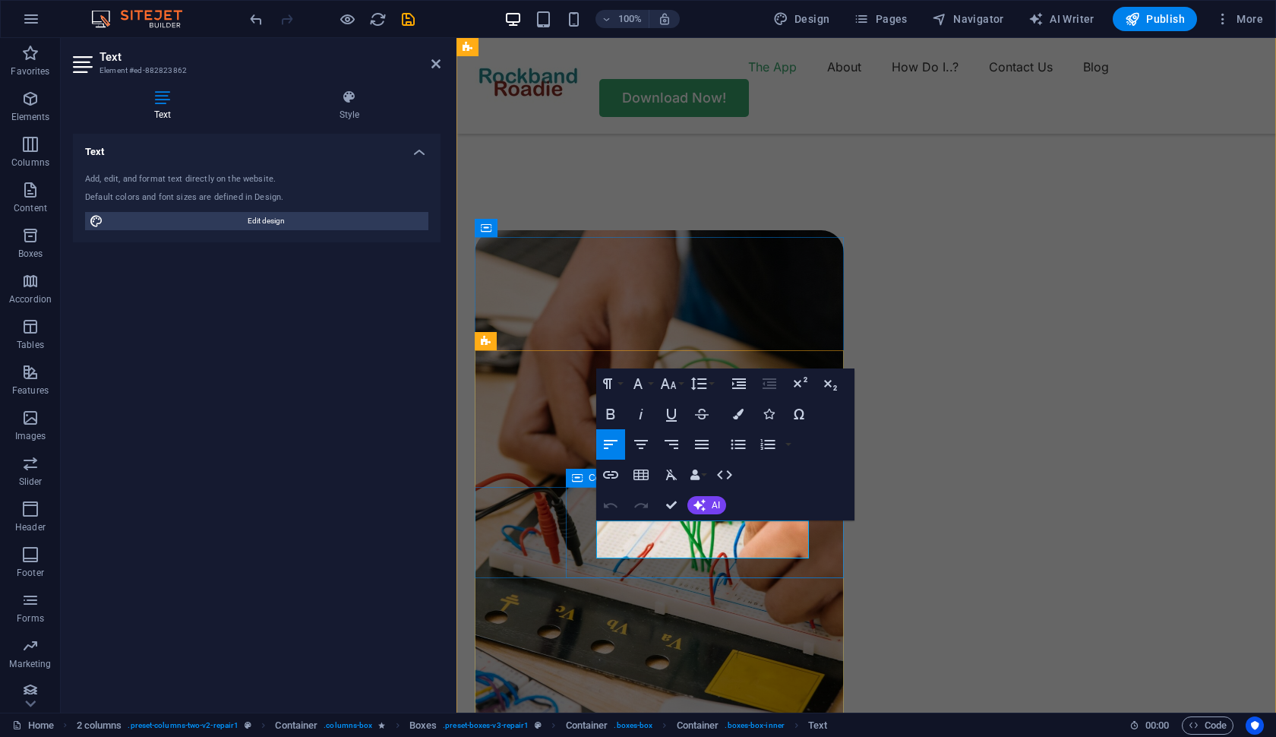
drag, startPoint x: 719, startPoint y: 550, endPoint x: 593, endPoint y: 527, distance: 128.2
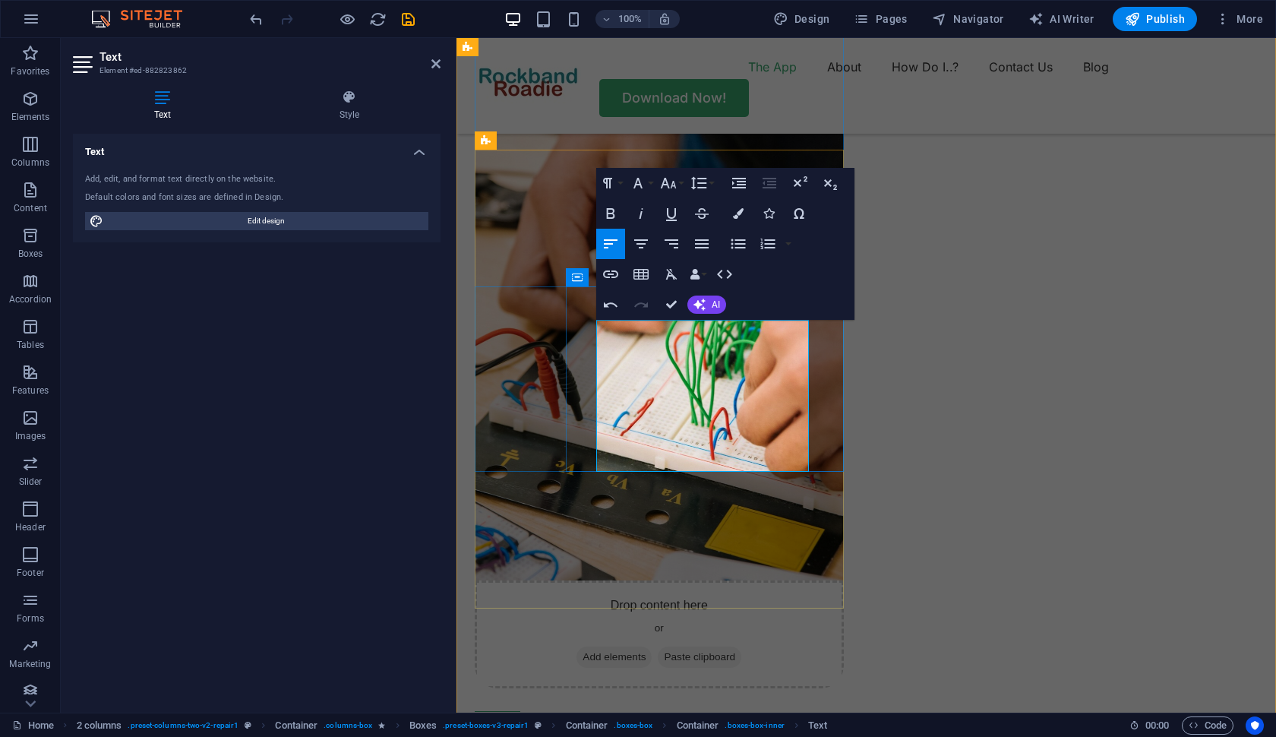
scroll to position [1308, 0]
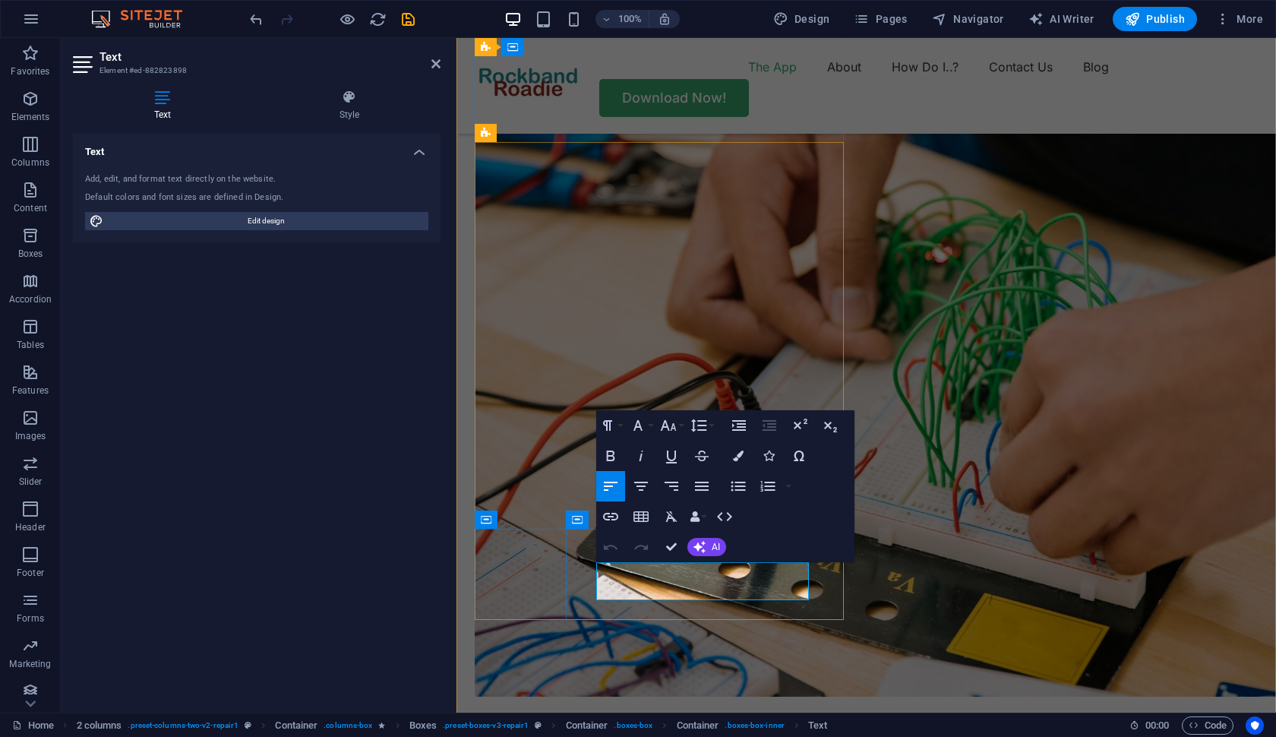
drag, startPoint x: 714, startPoint y: 594, endPoint x: 600, endPoint y: 570, distance: 116.3
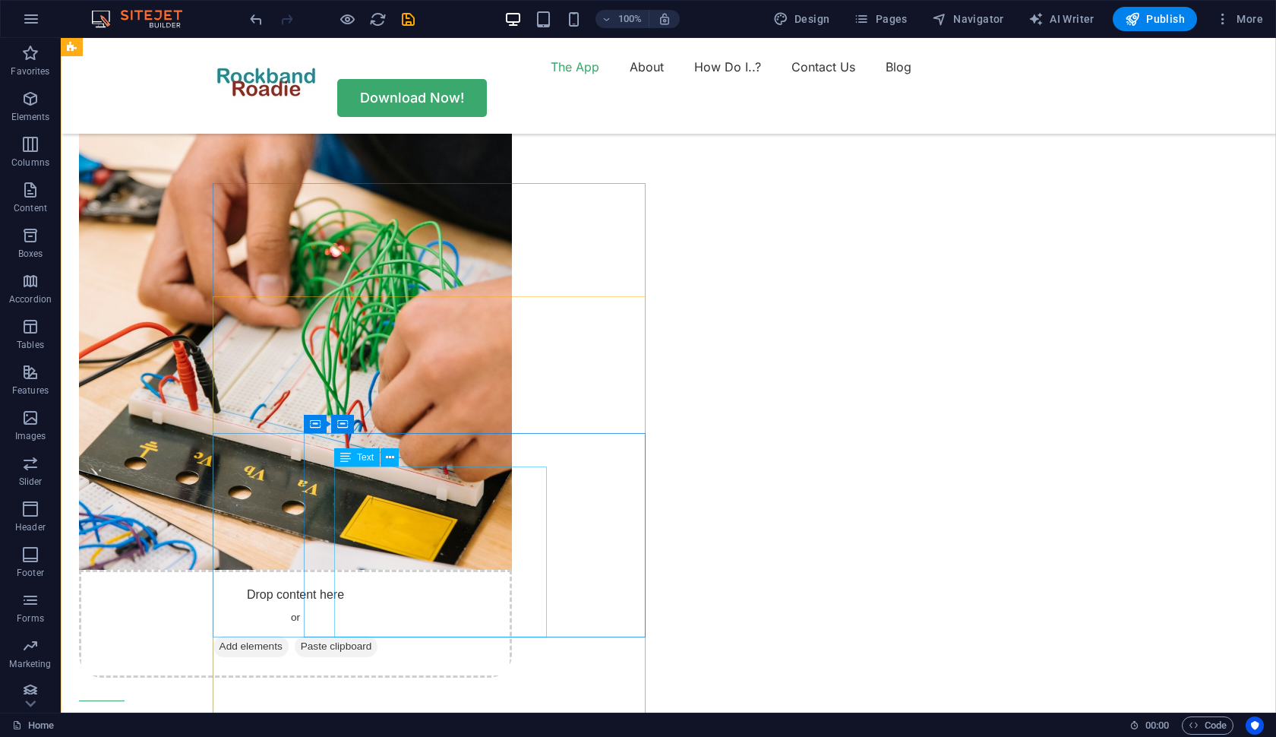
scroll to position [1128, 0]
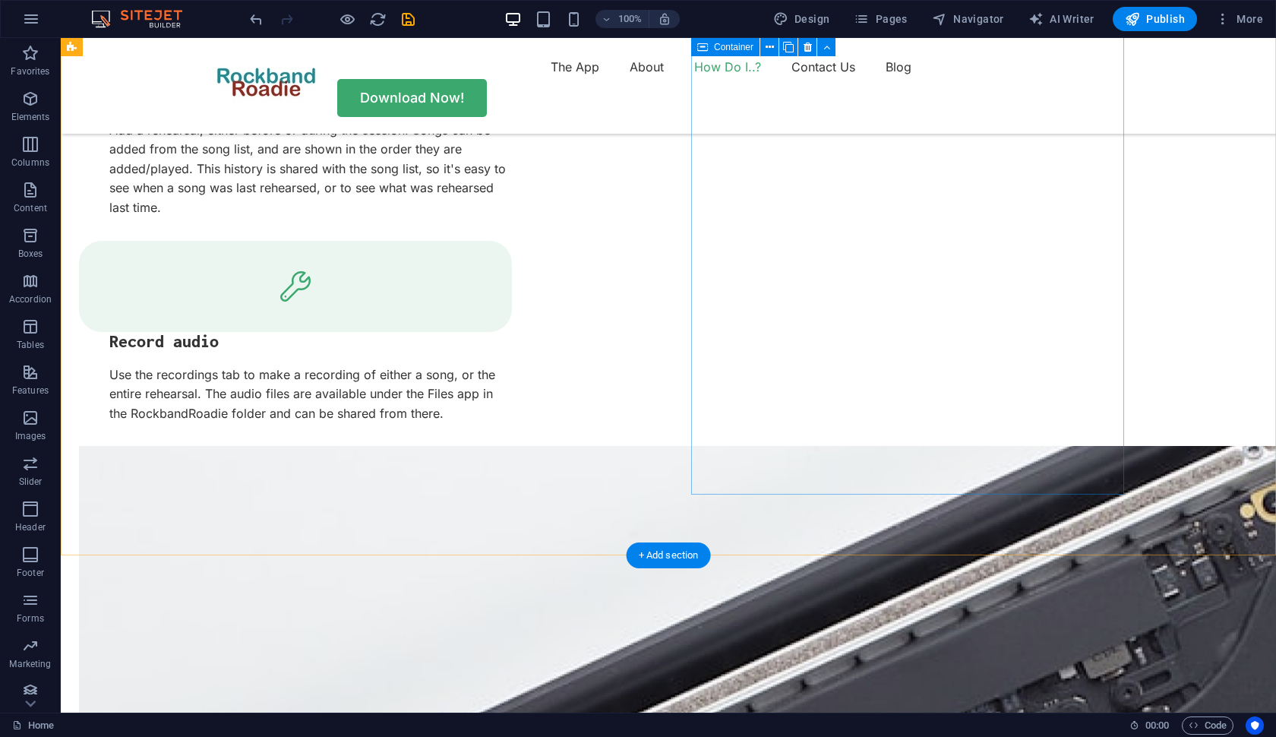
scroll to position [3009, 0]
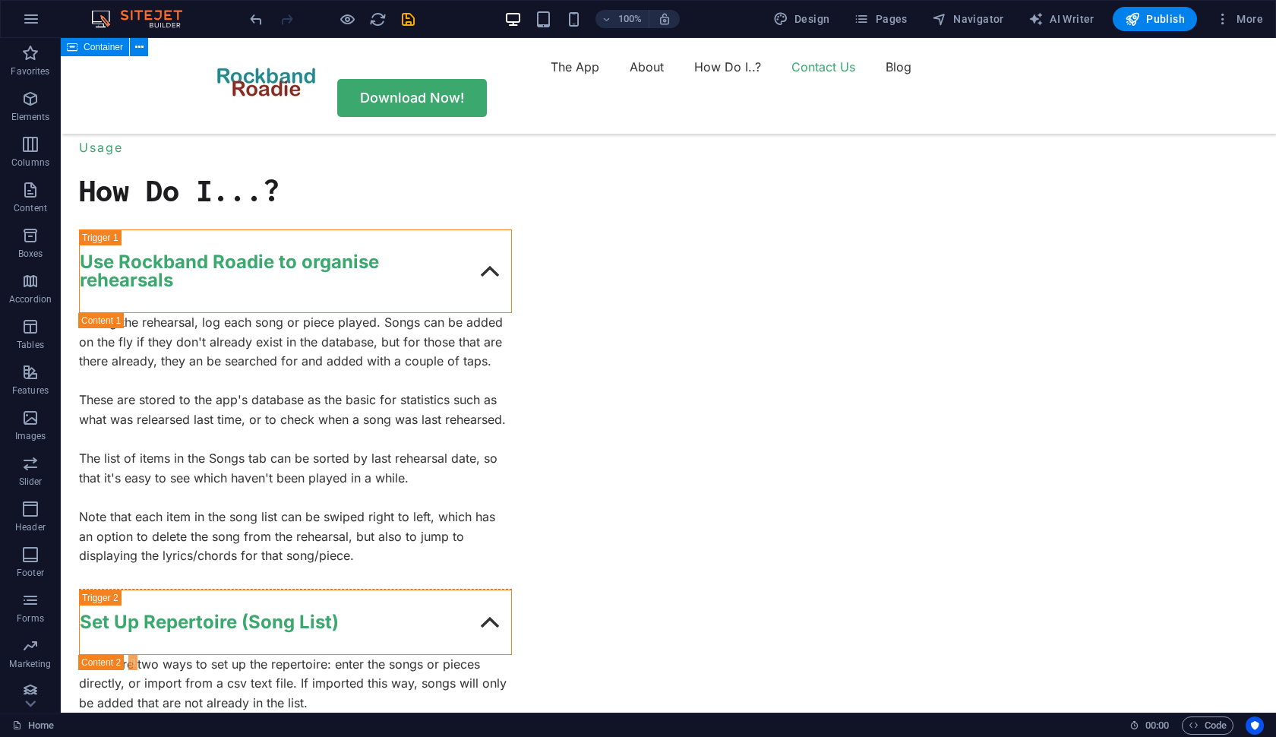
scroll to position [4359, 0]
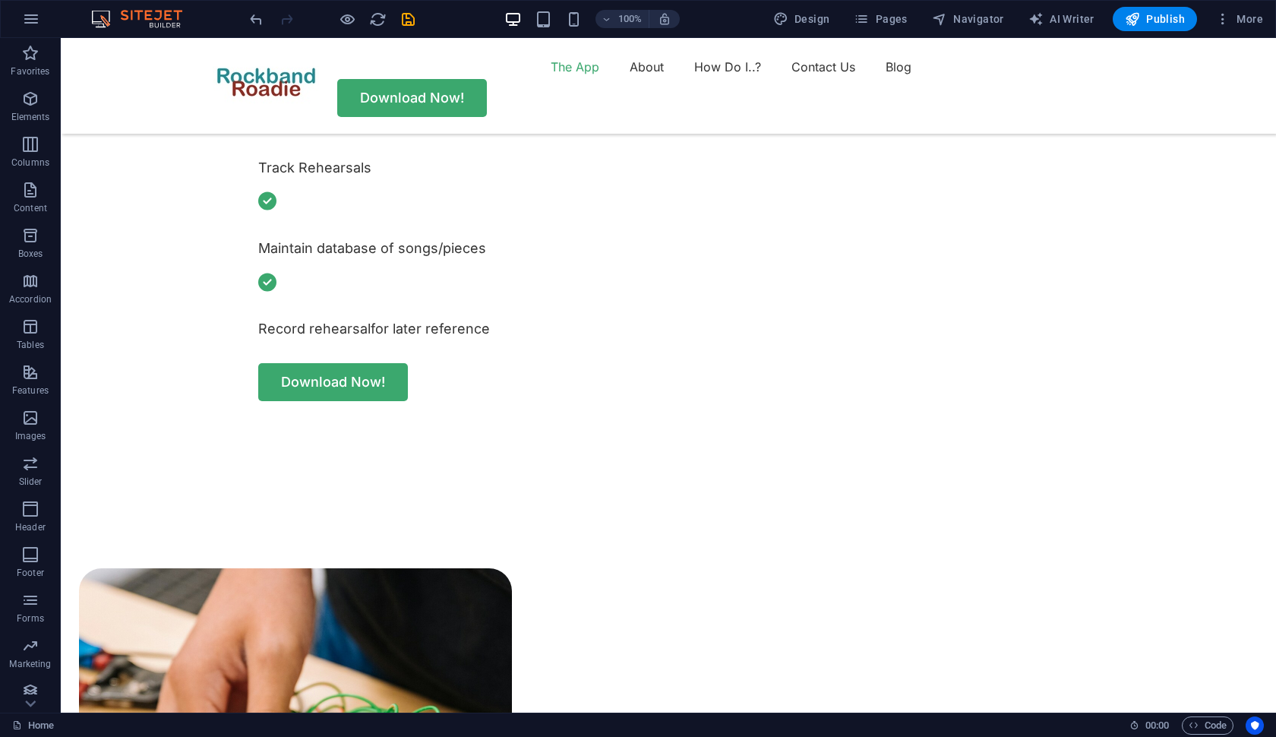
scroll to position [763, 0]
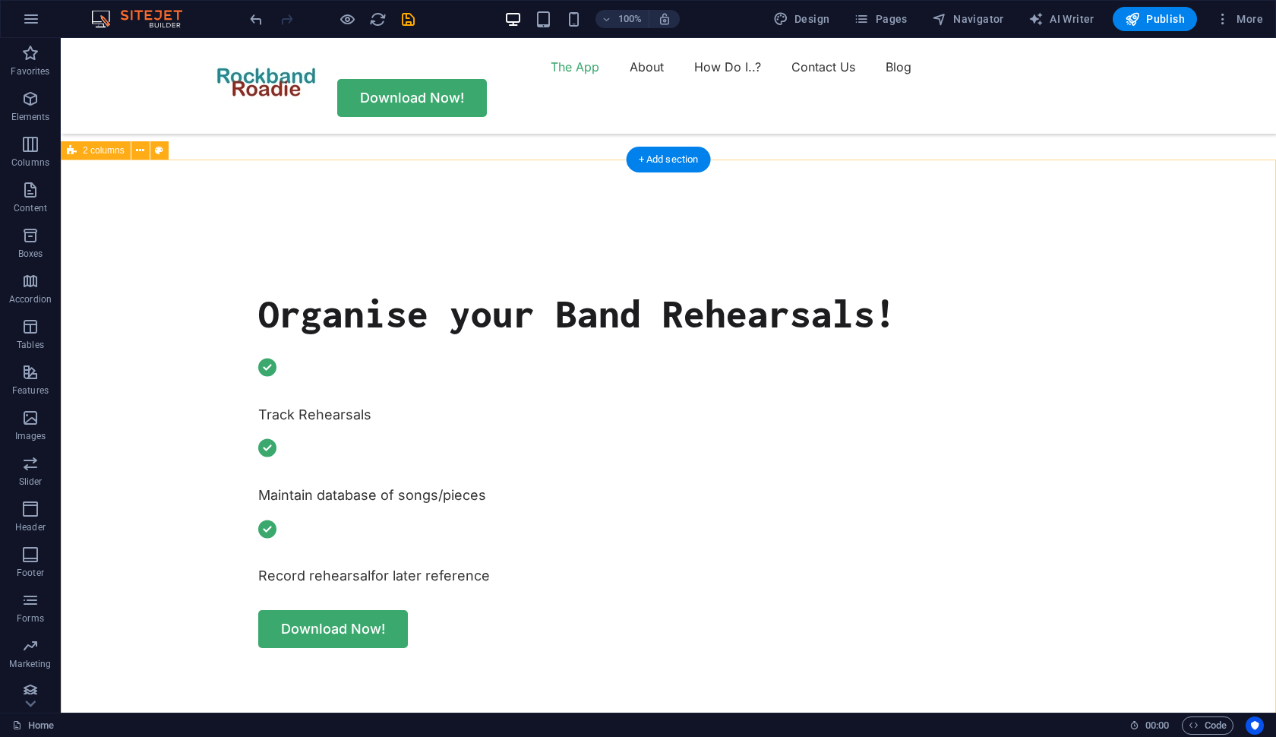
scroll to position [518, 0]
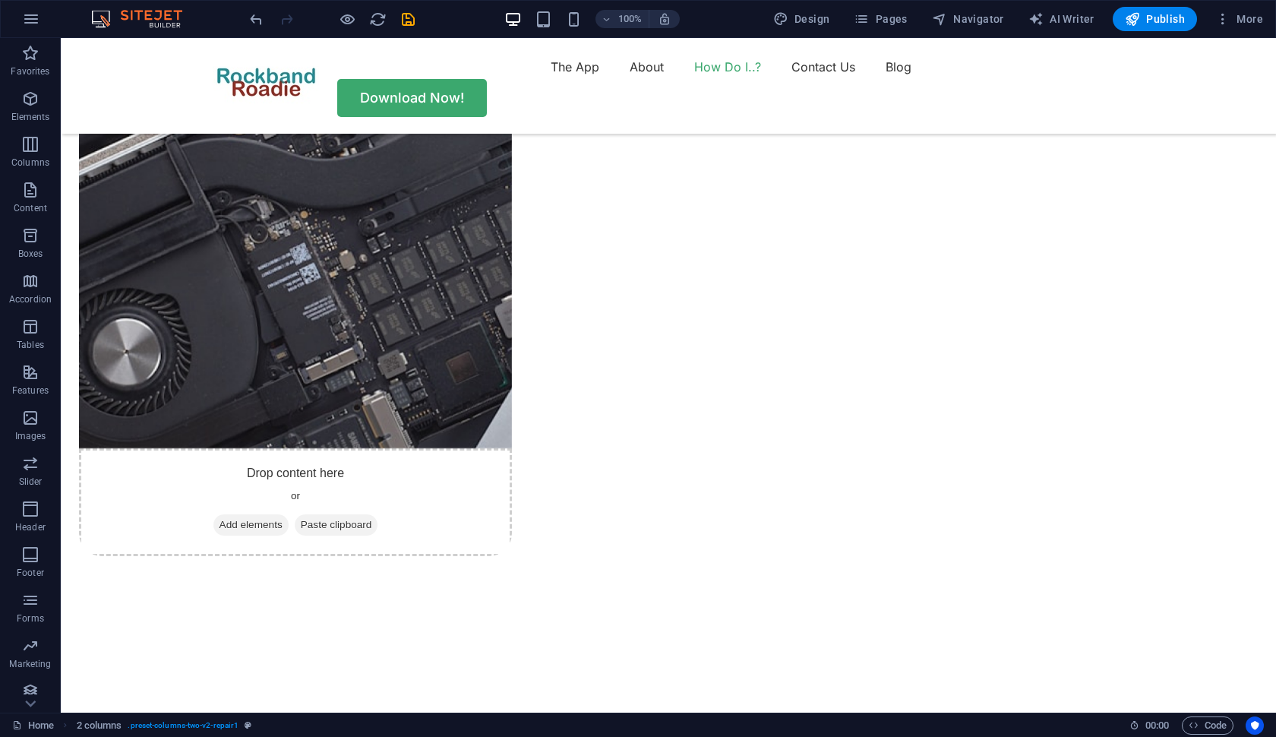
scroll to position [3726, 0]
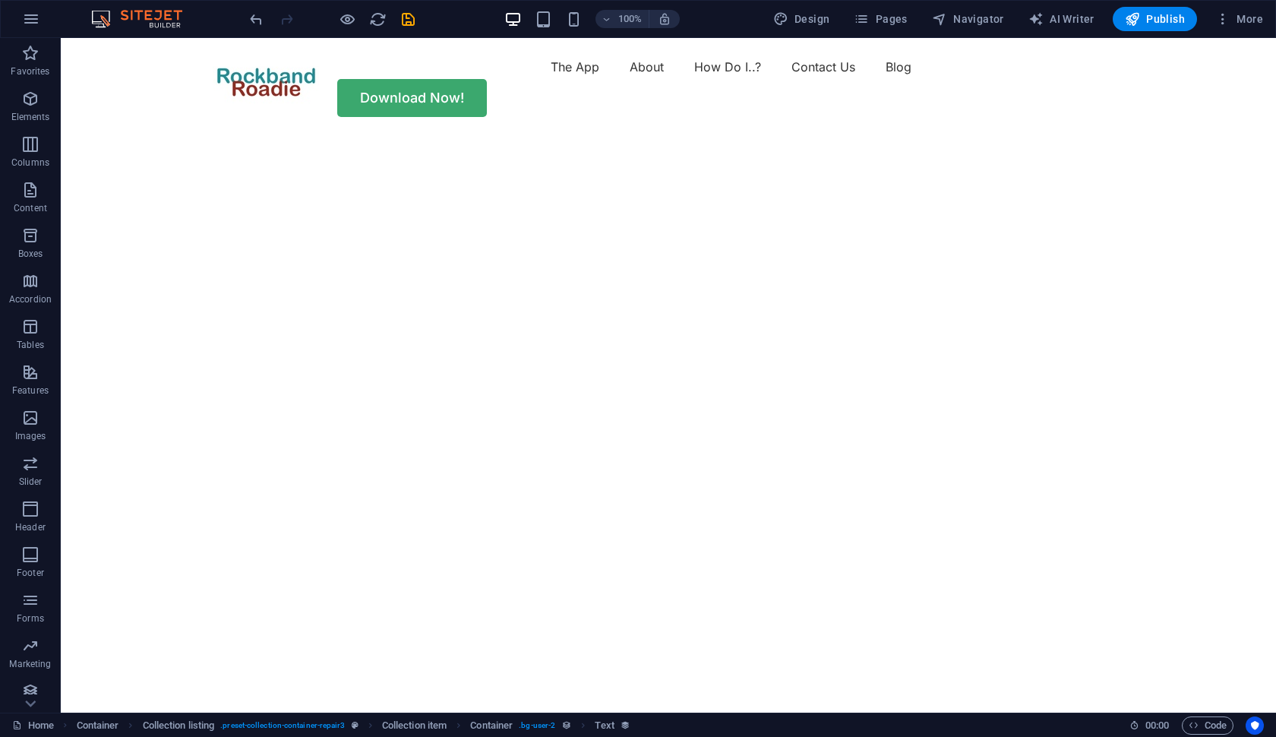
scroll to position [0, 0]
click at [1251, 15] on span "More" at bounding box center [1239, 18] width 48 height 15
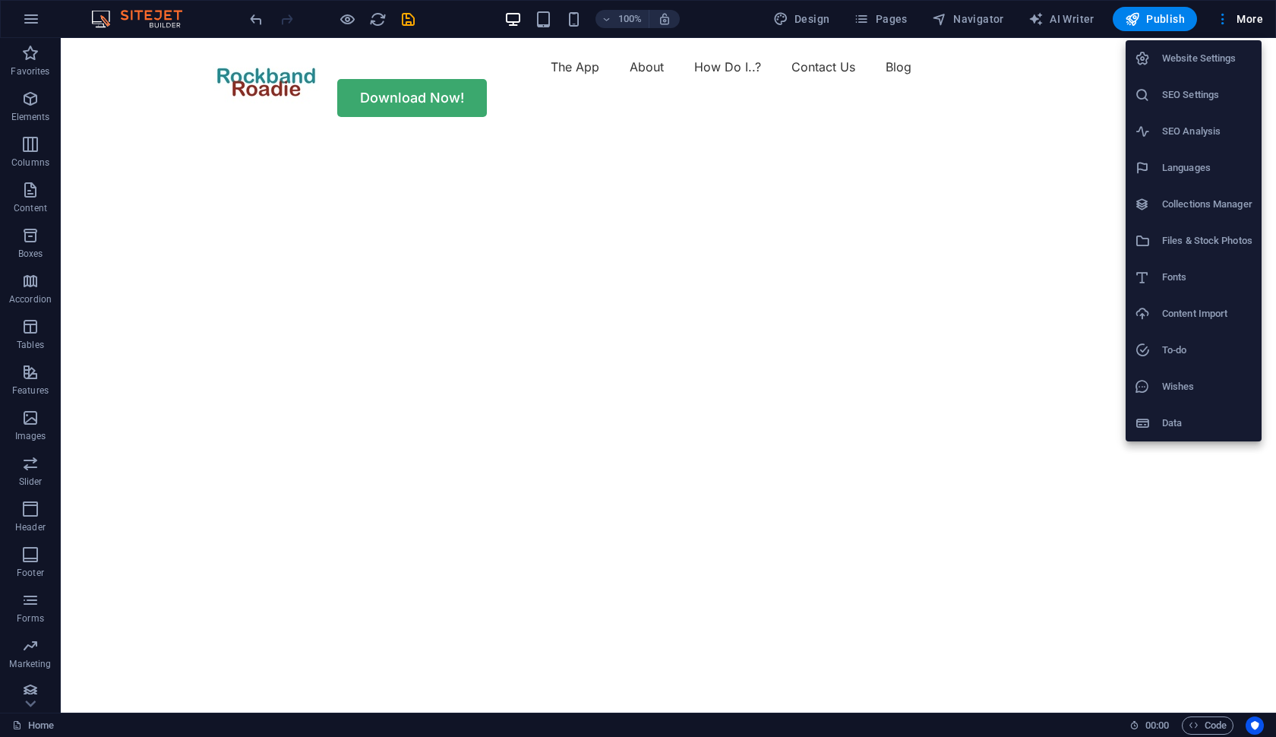
click at [1203, 53] on h6 "Website Settings" at bounding box center [1207, 58] width 90 height 18
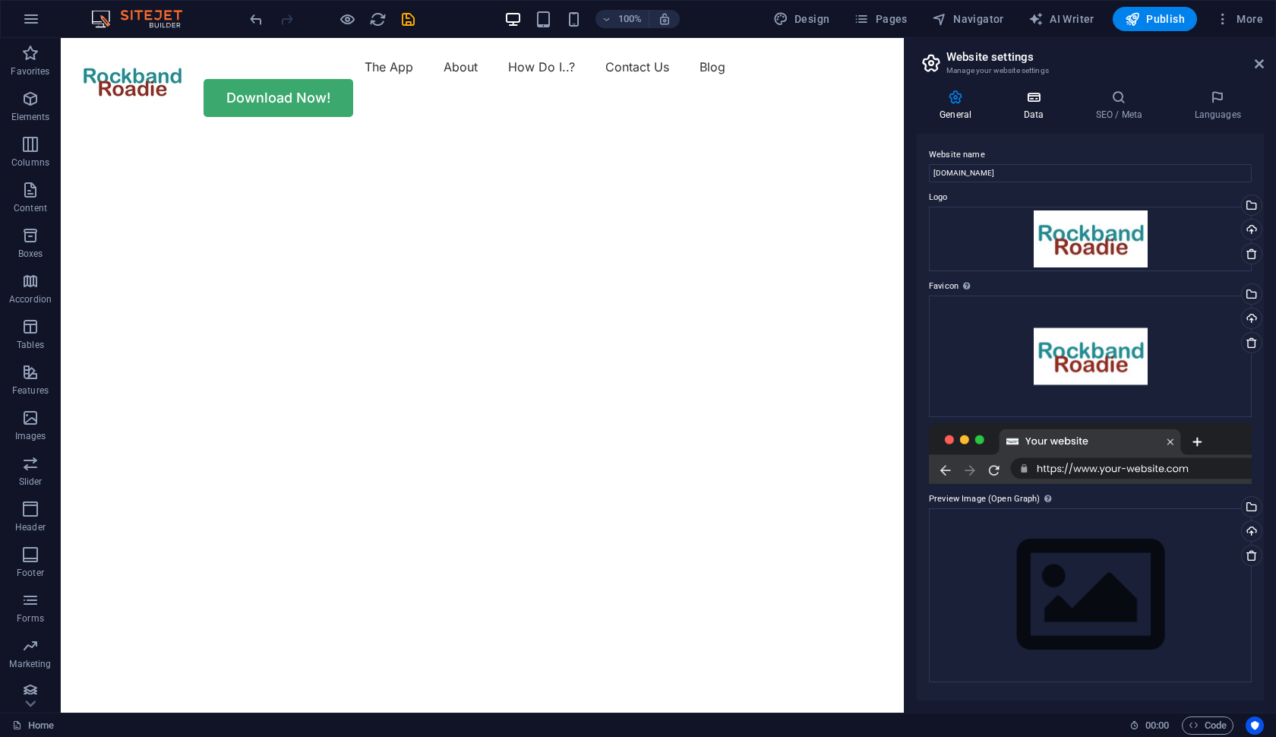
click at [1038, 98] on icon at bounding box center [1033, 97] width 66 height 15
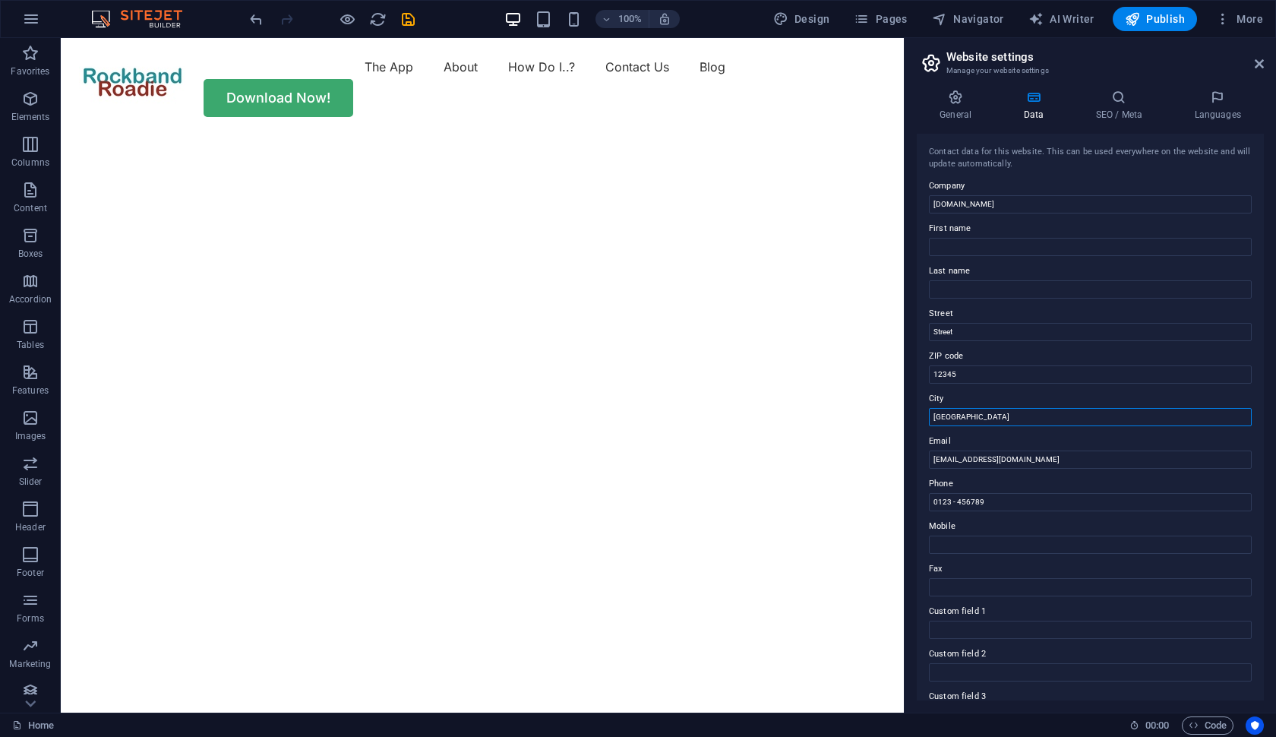
drag, startPoint x: 970, startPoint y: 415, endPoint x: 916, endPoint y: 411, distance: 54.0
type input "Gold Coast, Australia"
type input "Gavin"
type input "Keen"
click at [1260, 64] on icon at bounding box center [1258, 64] width 9 height 12
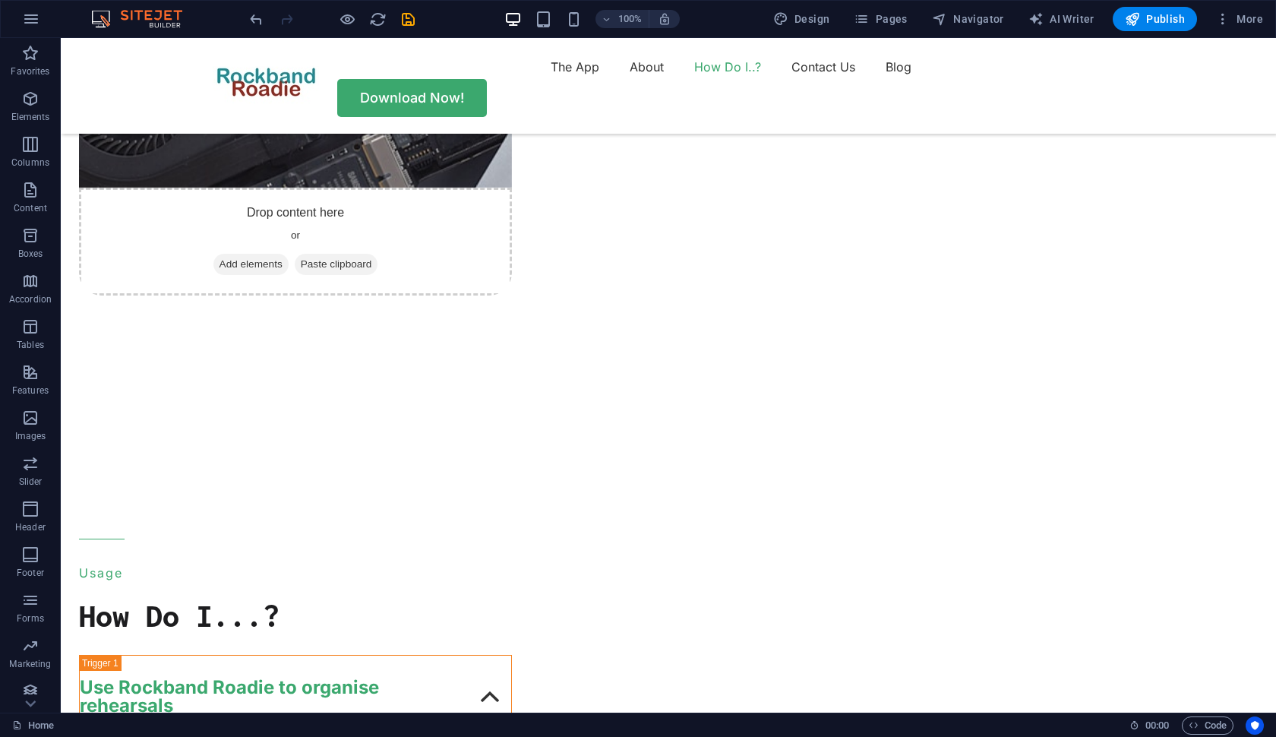
scroll to position [3919, 0]
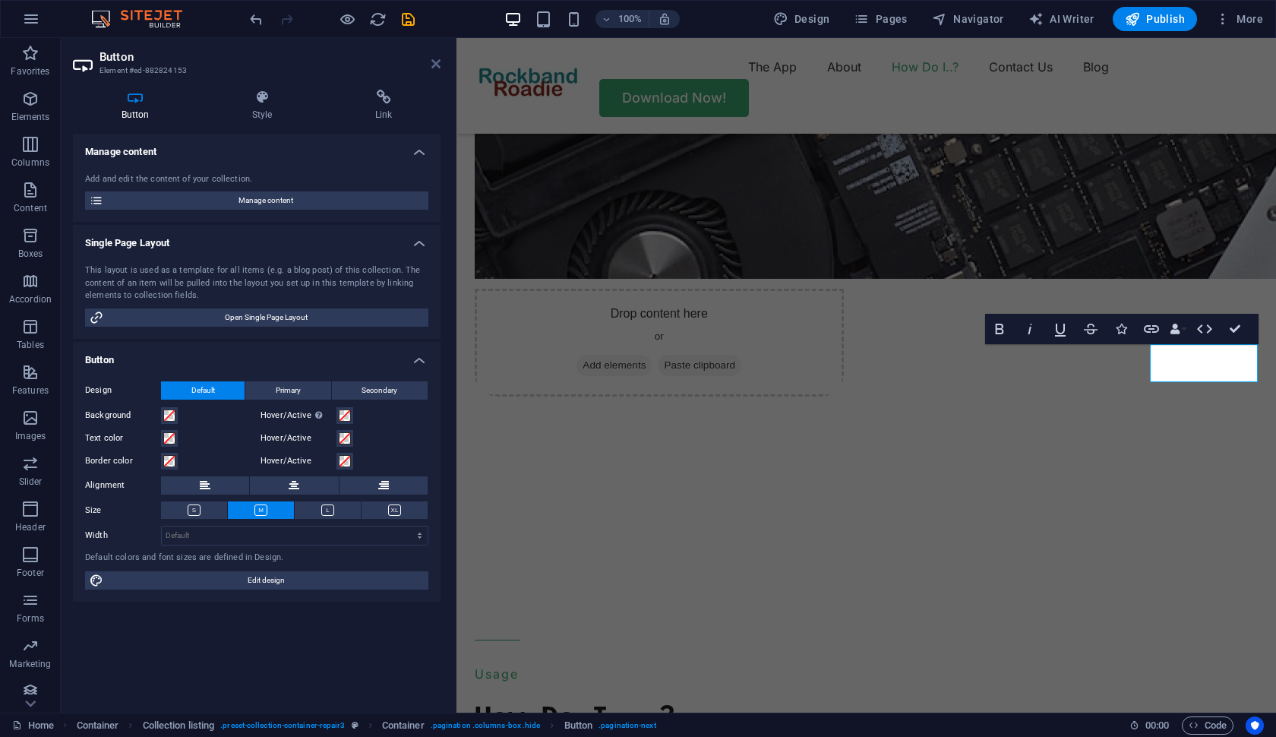
click at [435, 66] on icon at bounding box center [435, 64] width 9 height 12
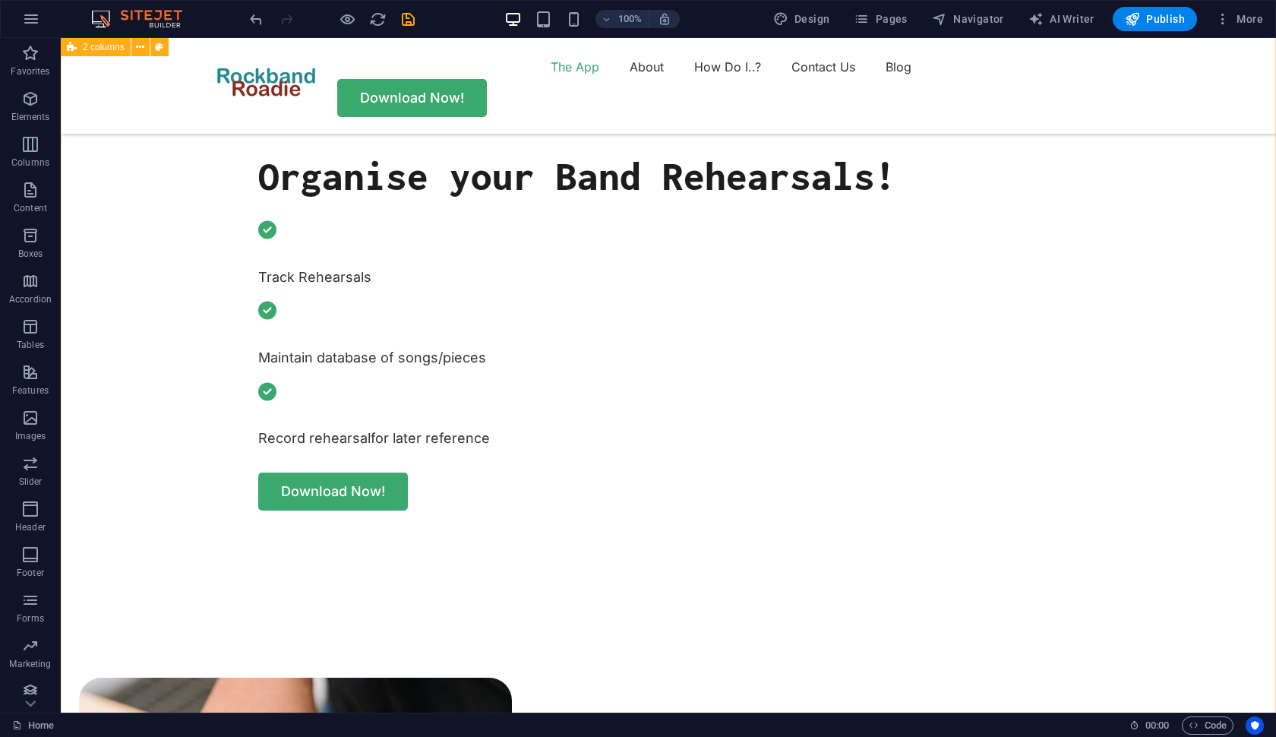
scroll to position [652, 0]
